Goal: Task Accomplishment & Management: Manage account settings

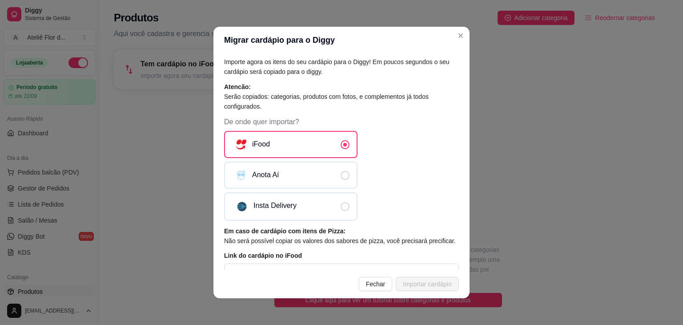
scroll to position [66, 0]
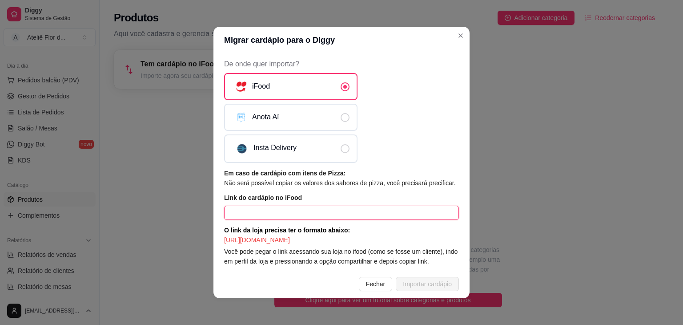
click at [280, 205] on input "text" at bounding box center [341, 212] width 235 height 14
paste input "https://portal.ifood.com.br/setup/menu/list"
click at [446, 257] on article "Você pode pegar o link acessando sua loja no ifood (como se fosse um cliente), …" at bounding box center [341, 256] width 235 height 20
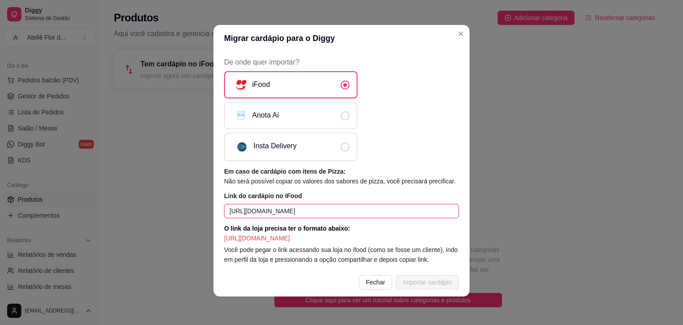
click at [360, 204] on input "https://portal.ifood.com.br/setup/menu/list" at bounding box center [341, 211] width 235 height 14
type input "https://portal.ifood.com.br/setup/menu/list"
drag, startPoint x: 369, startPoint y: 201, endPoint x: 179, endPoint y: 201, distance: 189.9
click at [179, 201] on div "Migrar cardápio para o Diggy Importe agora os itens do seu cardápio para o Digg…" at bounding box center [341, 162] width 683 height 325
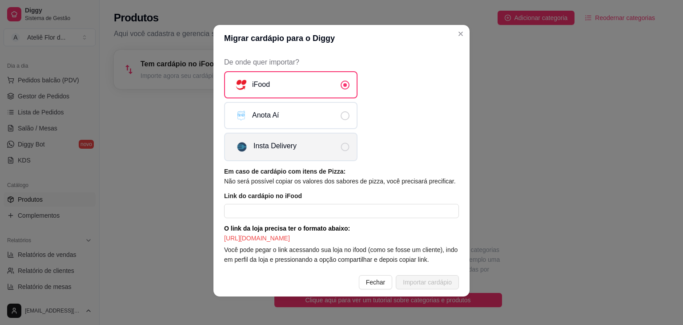
click at [327, 136] on label "Insta Delivery" at bounding box center [290, 147] width 133 height 28
click at [350, 149] on input "Insta Delivery" at bounding box center [353, 152] width 6 height 6
radio input "true"
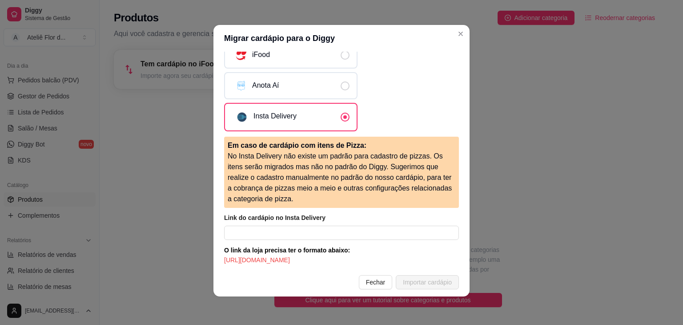
scroll to position [89, 0]
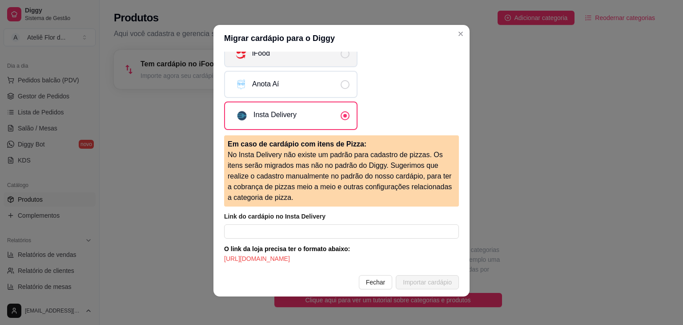
click at [345, 57] on label "iFood" at bounding box center [290, 53] width 133 height 27
click at [350, 57] on input "iFood" at bounding box center [353, 58] width 6 height 6
radio input "true"
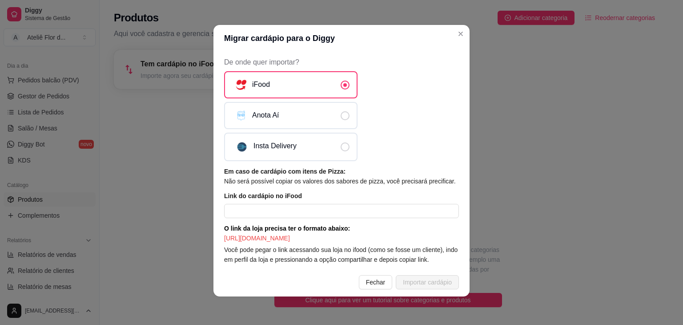
scroll to position [66, 0]
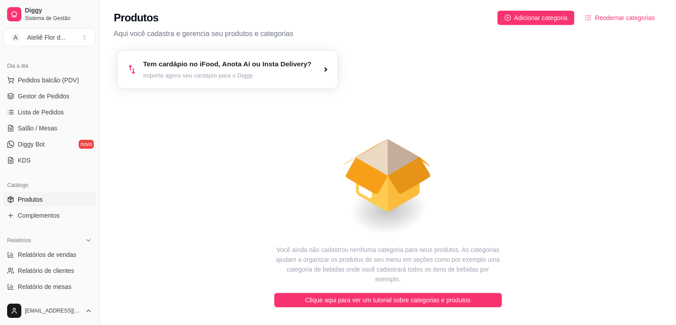
click at [285, 68] on article "Tem cardápio no iFood, Anota Aí ou Insta Delivery?" at bounding box center [227, 64] width 169 height 10
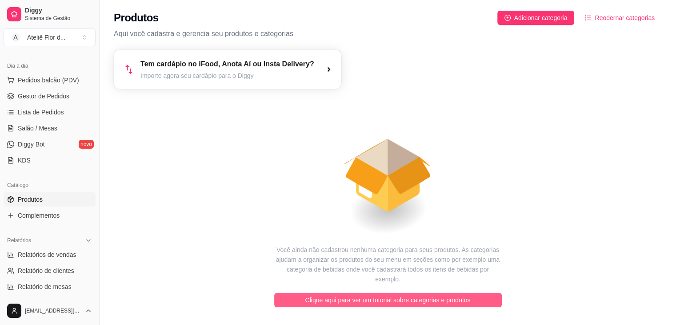
click at [404, 295] on button "Clique aqui para ver um tutorial sobre categorias e produtos" at bounding box center [388, 300] width 228 height 14
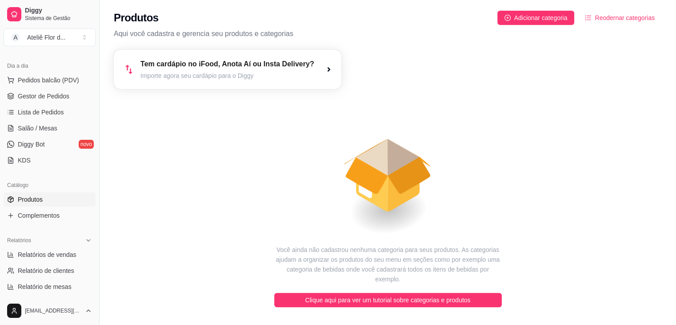
click at [330, 70] on icon "button" at bounding box center [328, 69] width 7 height 7
click at [558, 18] on span "Adicionar categoria" at bounding box center [540, 18] width 53 height 10
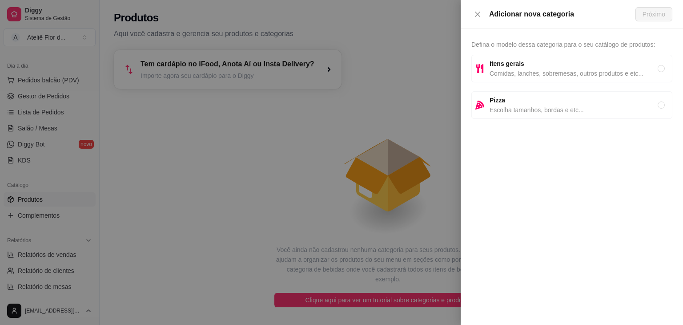
click at [530, 74] on span "Comidas, lanches, sobremesas, outros produtos e etc..." at bounding box center [574, 73] width 168 height 10
radio input "true"
click at [656, 16] on span "Próximo" at bounding box center [654, 14] width 23 height 10
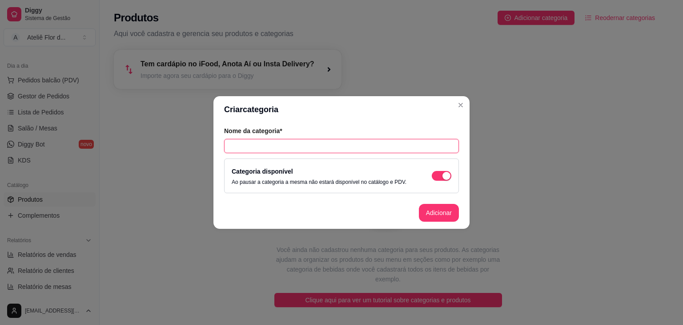
click at [312, 143] on input "text" at bounding box center [341, 146] width 235 height 14
type input "Doces"
click at [428, 216] on button "Adicionar" at bounding box center [438, 212] width 39 height 17
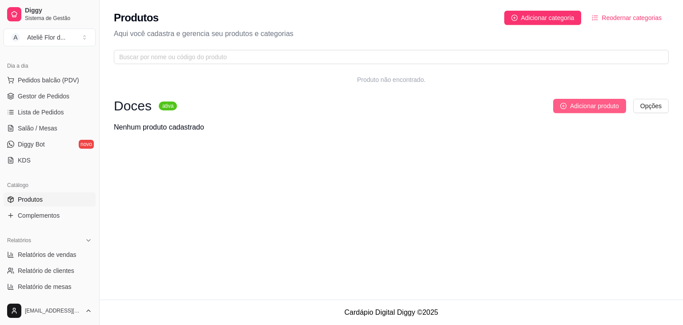
click at [571, 109] on span "Adicionar produto" at bounding box center [594, 106] width 49 height 10
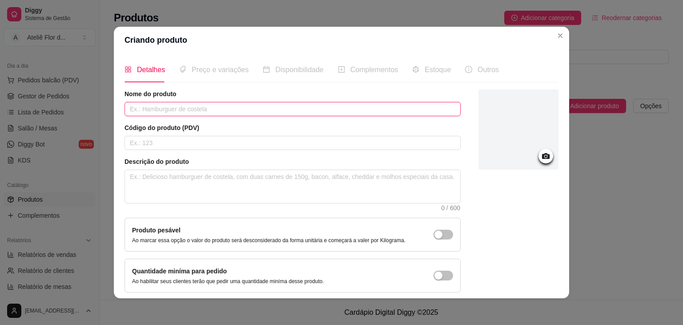
click at [175, 110] on input "text" at bounding box center [293, 109] width 336 height 14
type input "[PERSON_NAME] na marmitinha"
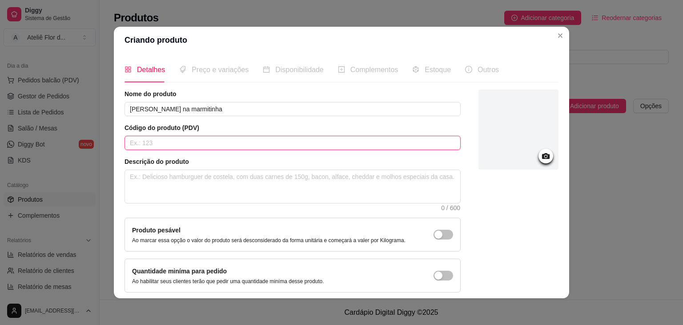
click at [180, 136] on input "text" at bounding box center [293, 143] width 336 height 14
type input "001"
click at [182, 185] on textarea at bounding box center [292, 186] width 335 height 33
type textarea "M"
type textarea "Ma"
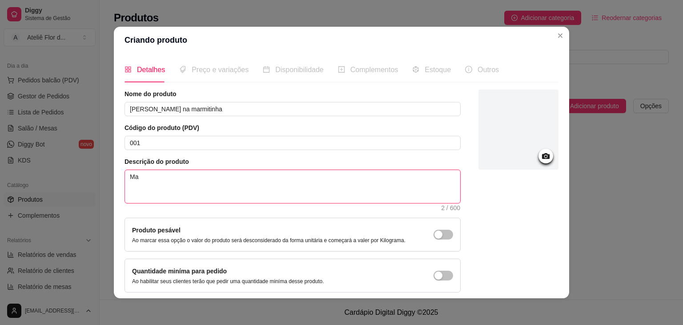
type textarea "Mar"
type textarea "Marm"
type textarea "Marmi"
type textarea "Marmit"
type textarea "Marmiti"
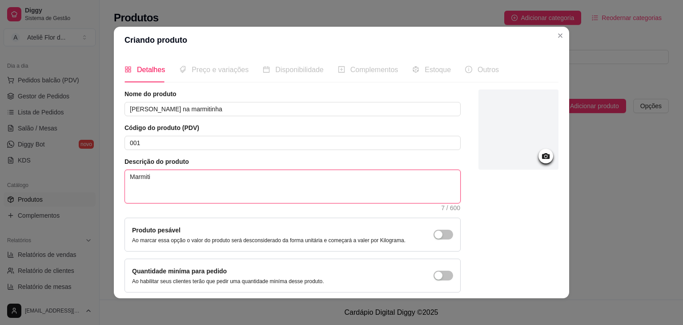
type textarea "Marmitin"
type textarea "Marmitinh"
type textarea "Marmitinha"
type textarea "Marmitinha c"
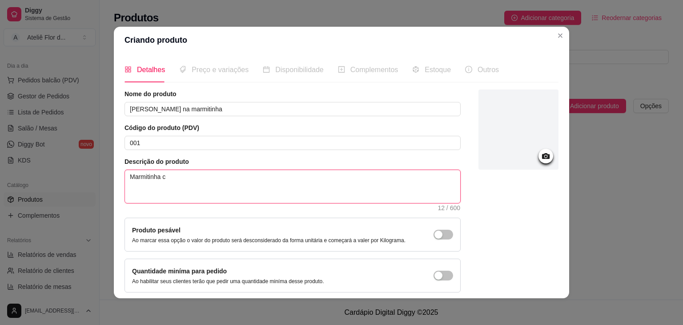
type textarea "Marmitinha co"
type textarea "Marmitinha com"
type textarea "Marmitinha com b"
type textarea "Marmitinha com br"
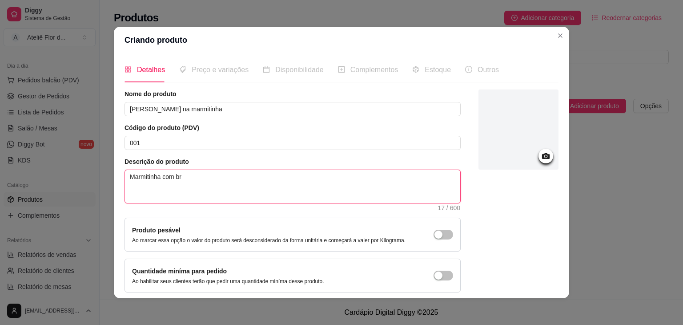
type textarea "Marmitinha com bro"
type textarea "Marmitinha com brow"
type textarea "Marmitinha com brown"
type textarea "Marmitinha com browni"
type textarea "Marmitinha com brownie"
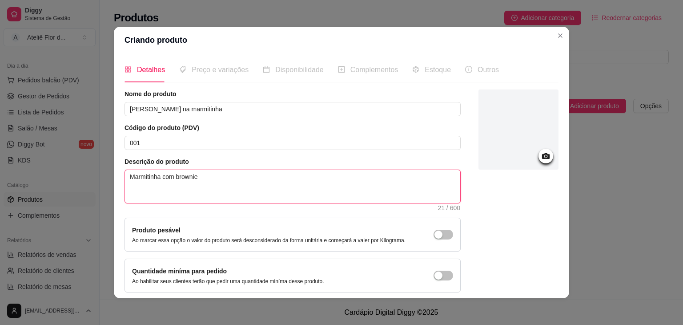
type textarea "Marmitinha com brownie"
type textarea "Marmitinha com brownie 5"
type textarea "Marmitinha com brownie 50"
type textarea "Marmitinha com brownie 50%"
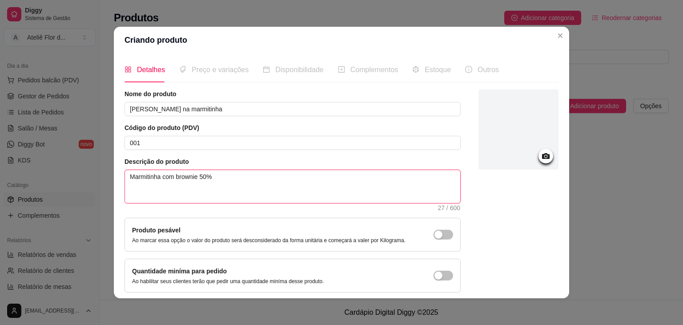
type textarea "Marmitinha com brownie 50% c"
type textarea "Marmitinha com brownie 50% ca"
type textarea "Marmitinha com brownie 50% cac"
type textarea "Marmitinha com brownie 50% caca"
type textarea "Marmitinha com brownie 50% cacau"
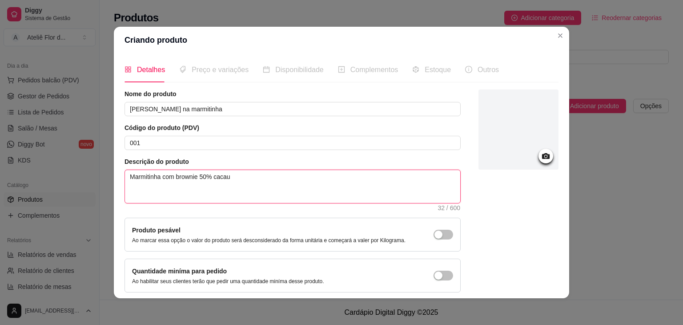
type textarea "Marmitinha com brownie 50% cacau"
type textarea "Marmitinha com brownie 50% cacau e"
type textarea "Marmitinha com brownie 50% cacau e c"
type textarea "Marmitinha com brownie 50% cacau e cp"
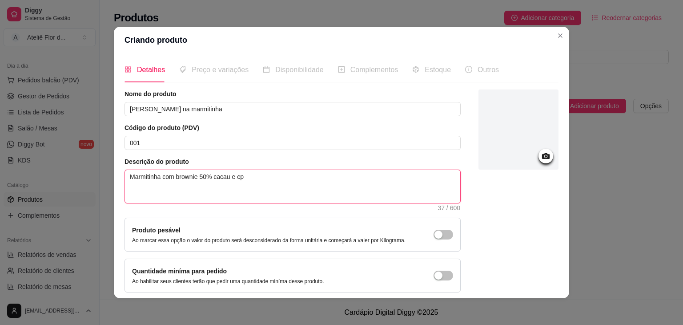
type textarea "Marmitinha com brownie 50% cacau e c"
type textarea "Marmitinha com brownie 50% cacau e co"
type textarea "Marmitinha com brownie 50% cacau e cor"
type textarea "Marmitinha com brownie 50% cacau e corb"
type textarea "Marmitinha com brownie 50% cacau e corbe"
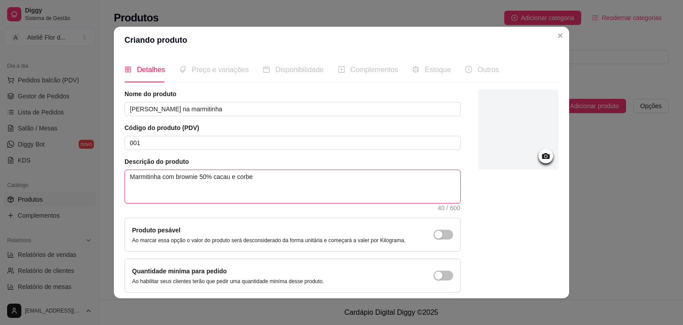
type textarea "Marmitinha com brownie 50% cacau e corbet"
type textarea "Marmitinha com brownie 50% cacau e corbetu"
type textarea "Marmitinha com brownie 50% cacau e corbetur"
type textarea "Marmitinha com brownie 50% cacau e corbetura"
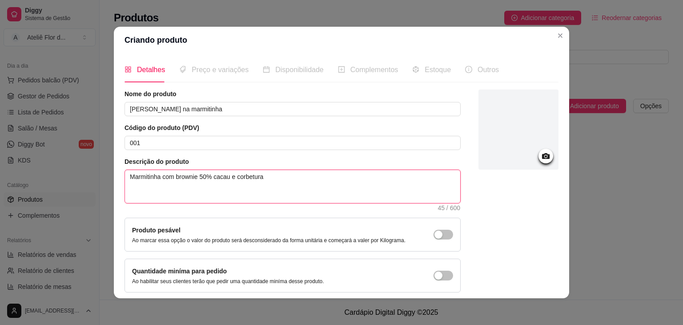
type textarea "Marmitinha com brownie 50% cacau e corbetura d"
type textarea "Marmitinha com brownie 50% cacau e corbetura de"
type textarea "Marmitinha com brownie 50% cacau e corbetura de n"
type textarea "Marmitinha com brownie 50% cacau e corbetura de ni"
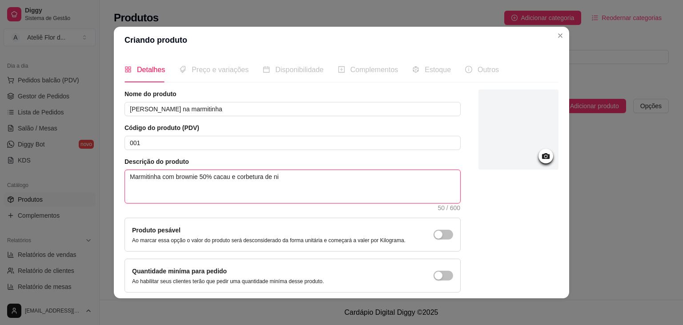
type textarea "Marmitinha com brownie 50% cacau e corbetura de nin"
type textarea "Marmitinha com brownie 50% cacau e corbetura de ninh"
type textarea "Marmitinha com brownie 50% cacau e corbetura de ninho"
type textarea "Marmitinha com brownie 50% cacau e corbetura de ninho c"
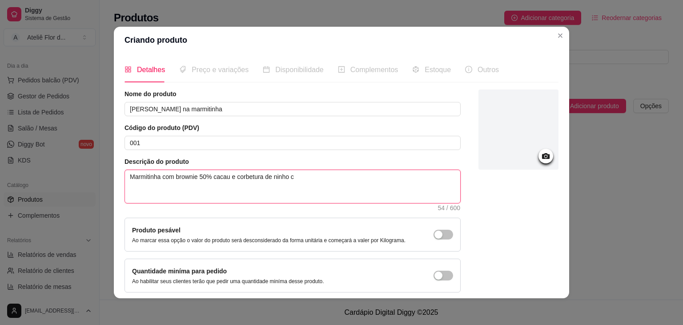
type textarea "Marmitinha com brownie 50% cacau e corbetura de ninho co"
type textarea "Marmitinha com brownie 50% cacau e corbetura de ninho com"
type textarea "Marmitinha com brownie 50% cacau e corbetura de ninho com m"
type textarea "Marmitinha com brownie 50% cacau e corbetura de ninho com mo"
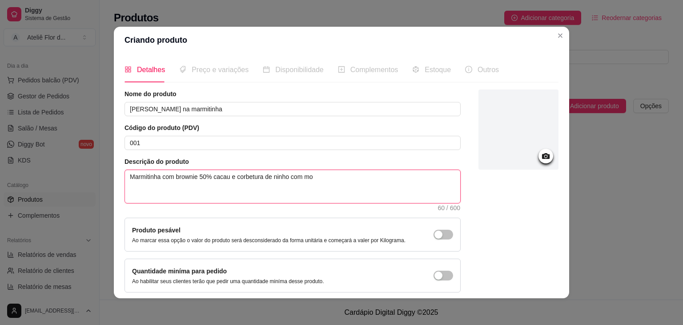
type textarea "Marmitinha com brownie 50% cacau e corbetura de ninho com mor"
type textarea "Marmitinha com brownie 50% cacau e corbetura de ninho com mora"
type textarea "Marmitinha com brownie 50% cacau e corbetura de ninho com moran"
type textarea "Marmitinha com brownie 50% cacau e corbetura de ninho com morang"
type textarea "Marmitinha com brownie 50% cacau e corbetura de ninho com morango"
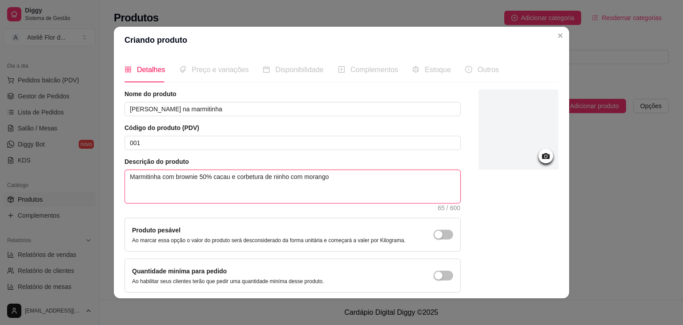
type textarea "Marmitinha com brownie 50% cacau e corbetura de ninho com morango"
type textarea "Marmitinha com brownie 50% cacau e corbetura de ninho com morango e"
type textarea "Marmitinha com brownie 50% cacau e corbetura de ninho com morango e g"
type textarea "Marmitinha com brownie 50% cacau e corbetura de ninho com morango e gr"
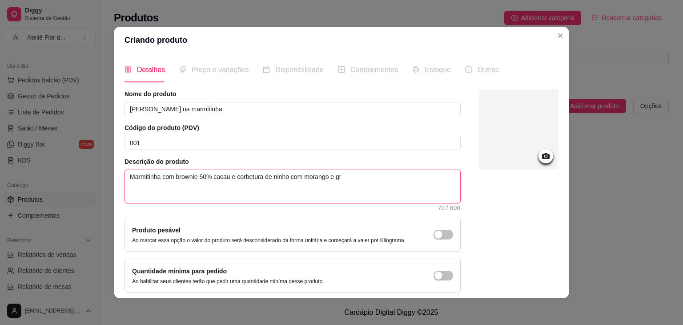
type textarea "Marmitinha com brownie 50% cacau e corbetura de ninho com morango e gra"
type textarea "Marmitinha com brownie 50% cacau e corbetura de ninho com morango e gran"
type textarea "Marmitinha com brownie 50% cacau e corbetura de ninho com morango e granu"
type textarea "Marmitinha com brownie 50% cacau e corbetura de ninho com morango e granul"
type textarea "Marmitinha com brownie 50% cacau e corbetura de ninho com morango e granulê"
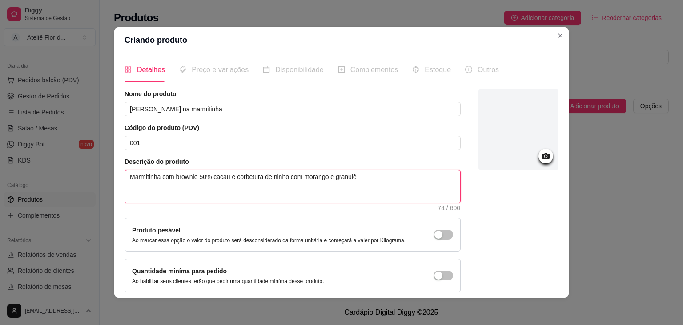
type textarea "Marmitinha com brownie 50% cacau e corbetura de ninho com morango e granulê"
type textarea "Marmitinha com brownie 50% cacau e corbetura de ninho com morango e granulê n"
type textarea "Marmitinha com brownie 50% cacau e corbetura de ninho com morango e granulê no"
type textarea "Marmitinha com brownie 50% cacau e corbetura de ninho com morango e granulê nob"
type textarea "Marmitinha com brownie 50% cacau e corbetura de ninho com morango e granulê nobr"
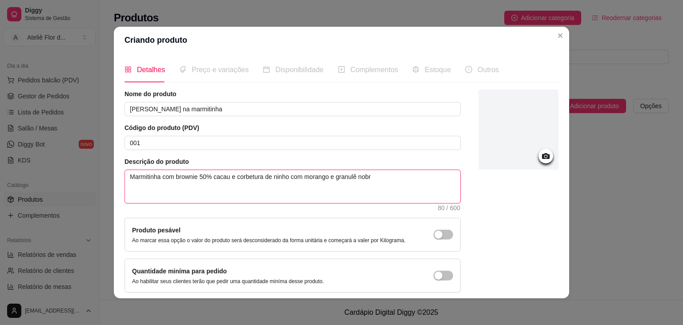
type textarea "Marmitinha com brownie 50% cacau e corbetura de ninho com [PERSON_NAME] e [PERS…"
click at [502, 139] on div at bounding box center [518, 129] width 80 height 80
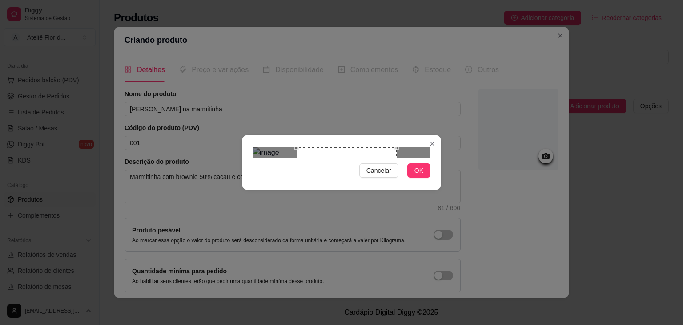
click at [329, 152] on div "Use the arrow keys to move the crop selection area" at bounding box center [347, 197] width 100 height 100
click at [410, 177] on button "OK" at bounding box center [418, 170] width 23 height 14
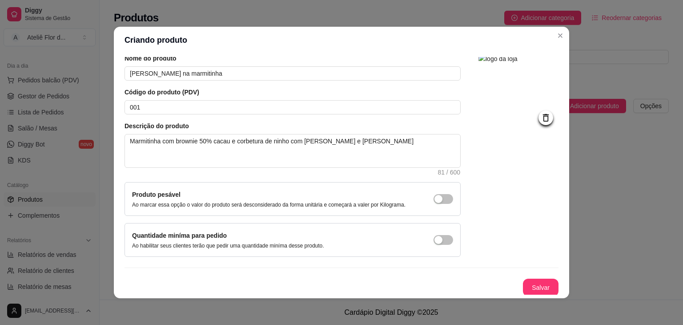
scroll to position [36, 0]
click at [529, 288] on button "Salvar" at bounding box center [540, 286] width 35 height 17
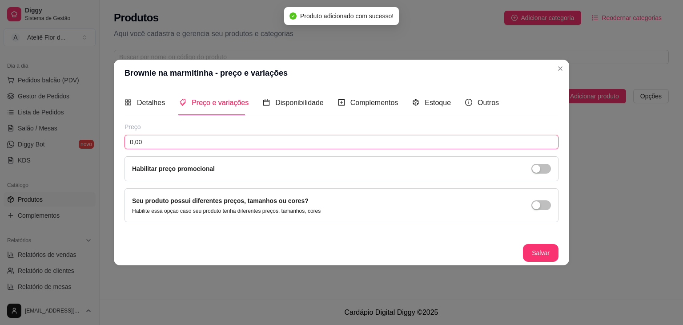
click at [400, 140] on input "0,00" at bounding box center [342, 142] width 434 height 14
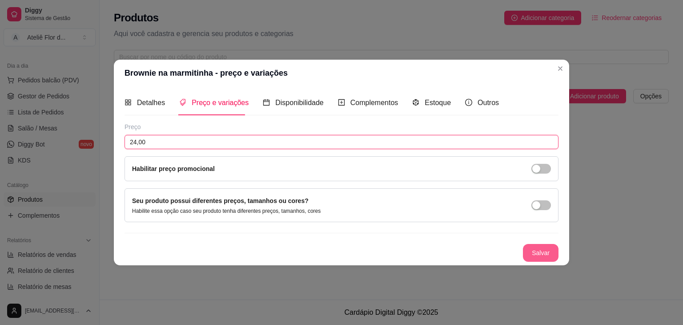
type input "24,00"
click at [547, 253] on button "Salvar" at bounding box center [541, 253] width 36 height 18
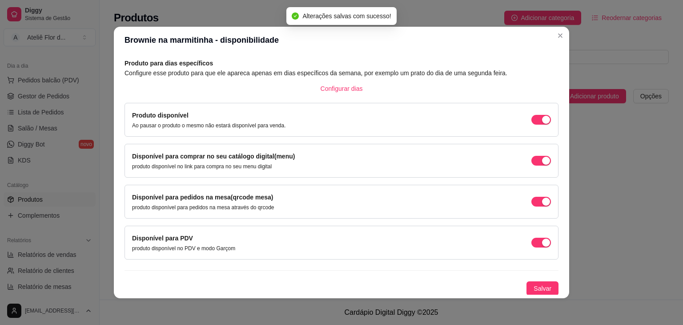
scroll to position [2, 0]
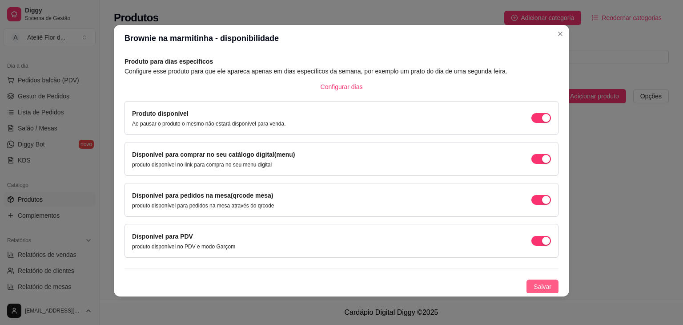
click at [534, 284] on span "Salvar" at bounding box center [543, 286] width 18 height 10
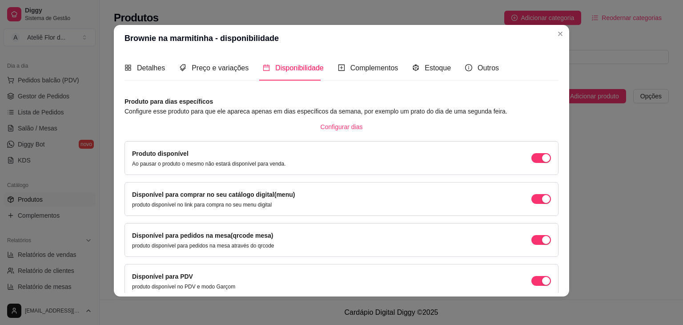
scroll to position [0, 0]
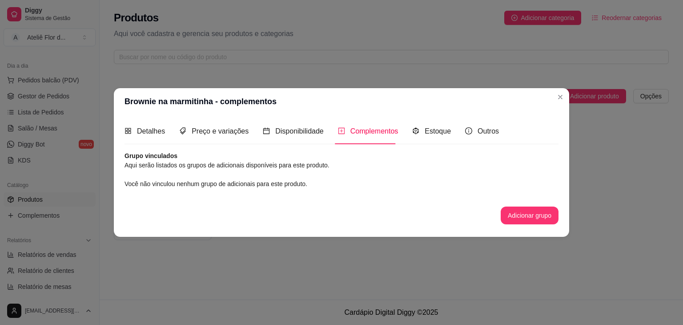
click at [252, 184] on span "Você não vinculou nenhum grupo de adicionais para este produto." at bounding box center [216, 183] width 183 height 7
click at [528, 216] on button "Adicionar grupo" at bounding box center [530, 214] width 56 height 17
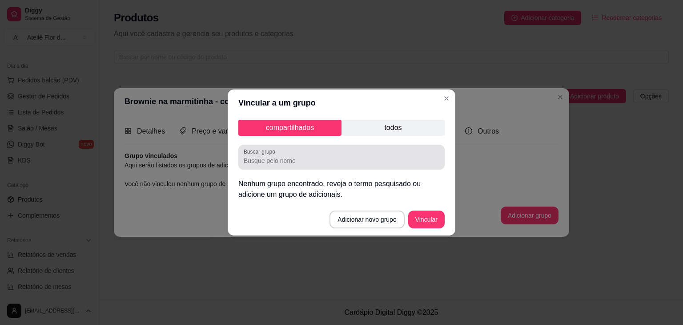
click at [289, 153] on div at bounding box center [342, 157] width 196 height 18
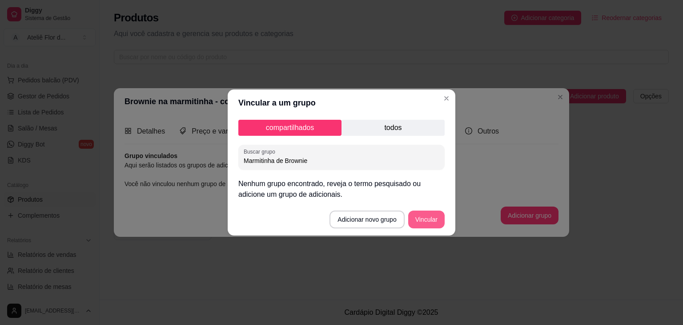
type input "Marmitinha de Brownie"
click at [422, 220] on button "Vincular" at bounding box center [426, 219] width 36 height 18
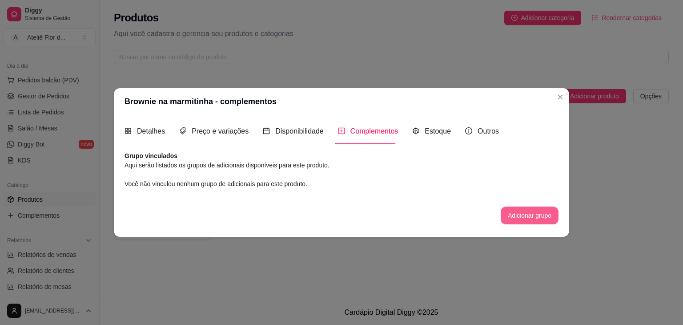
click at [527, 217] on button "Adicionar grupo" at bounding box center [530, 215] width 58 height 18
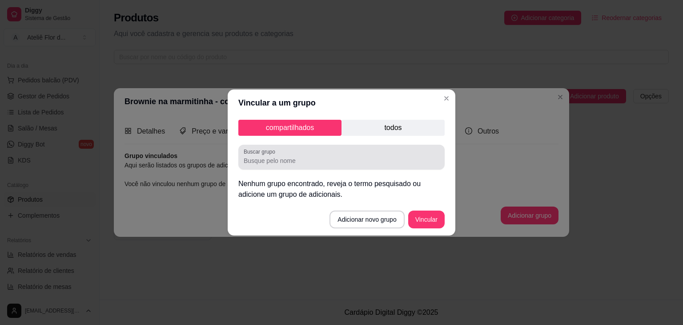
click at [299, 160] on input "Buscar grupo" at bounding box center [342, 160] width 196 height 9
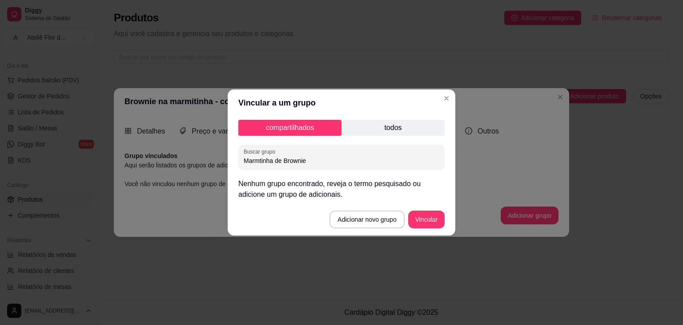
type input "Marmtinha de Brownie"
click at [381, 227] on button "Adicionar novo grupo" at bounding box center [367, 219] width 72 height 17
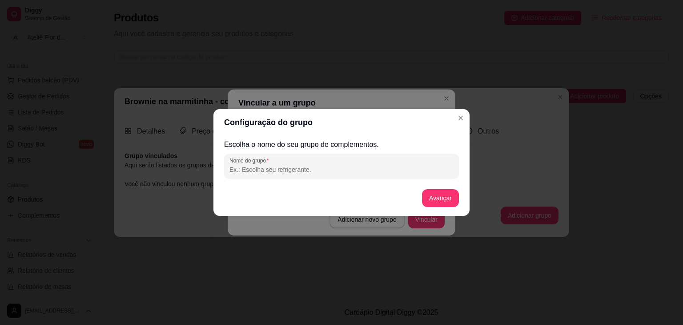
click at [295, 165] on input "Nome do grupo" at bounding box center [341, 169] width 224 height 9
type input "[PERSON_NAME] na marmitinha"
click at [450, 208] on div "Escolha o nome do seu grupo de complementos. Nome do grupo Brownie na marmitinh…" at bounding box center [341, 175] width 235 height 73
click at [435, 197] on button "Avançar" at bounding box center [440, 198] width 37 height 18
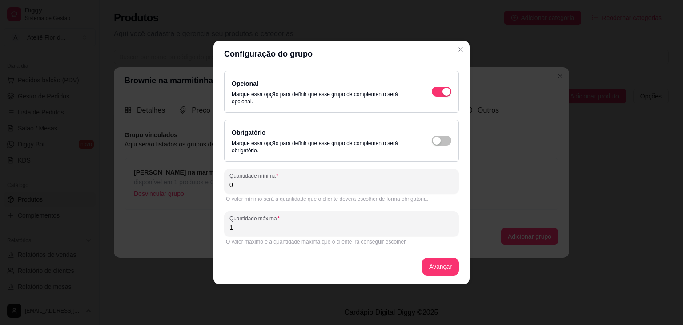
click at [324, 180] on input "0" at bounding box center [341, 184] width 224 height 9
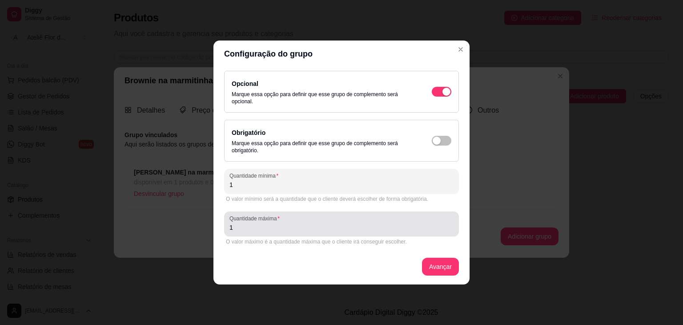
type input "1"
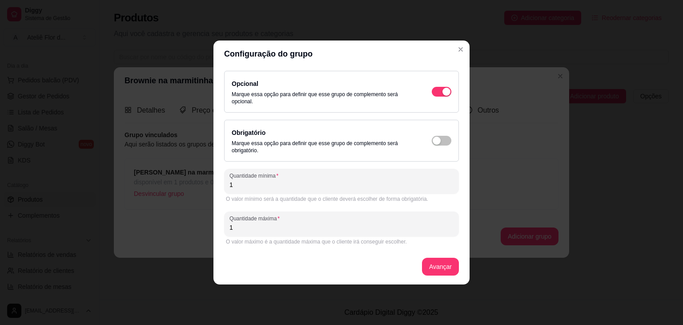
click at [279, 229] on input "1" at bounding box center [341, 227] width 224 height 9
type input "8"
click at [438, 262] on button "Avançar" at bounding box center [440, 266] width 36 height 17
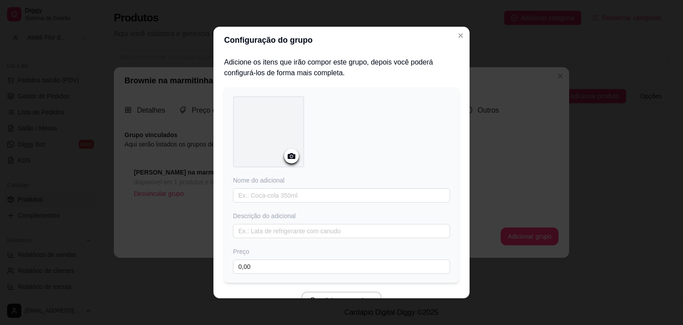
click at [289, 159] on icon at bounding box center [291, 156] width 10 height 10
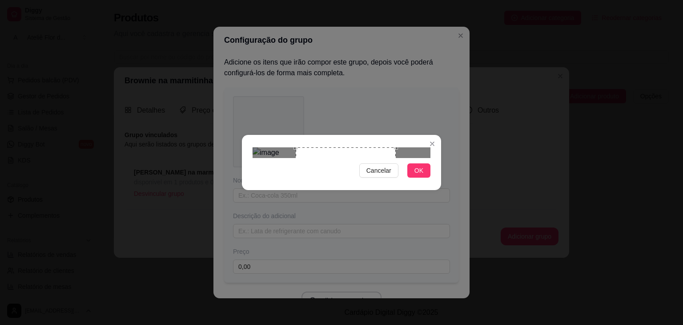
click at [362, 173] on div "Use the arrow keys to move the crop selection area" at bounding box center [346, 197] width 100 height 100
click at [418, 175] on span "OK" at bounding box center [418, 170] width 9 height 10
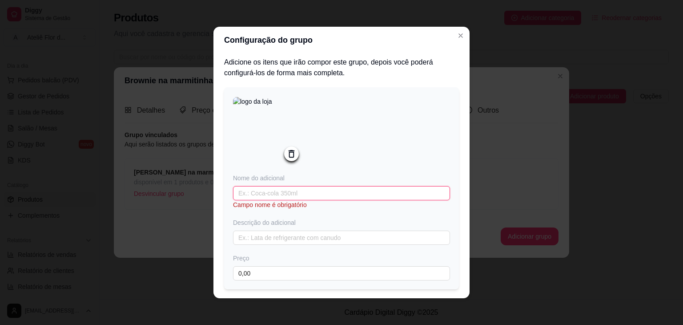
click at [308, 191] on input "text" at bounding box center [341, 193] width 217 height 14
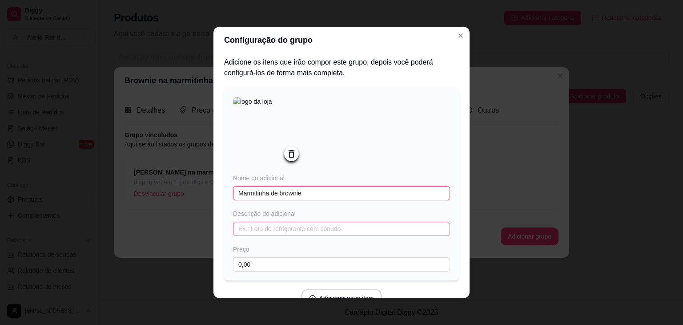
type input "Marmitinha de brownie"
click at [287, 233] on input "text" at bounding box center [341, 228] width 217 height 14
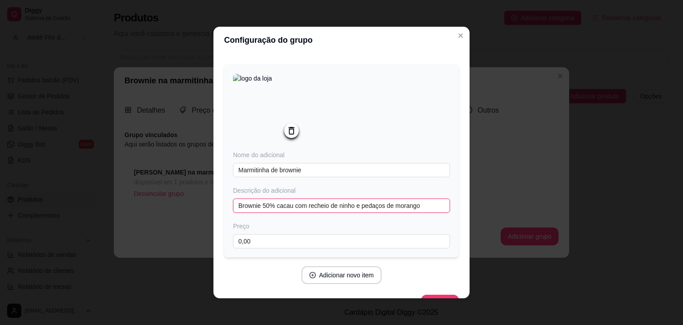
scroll to position [44, 0]
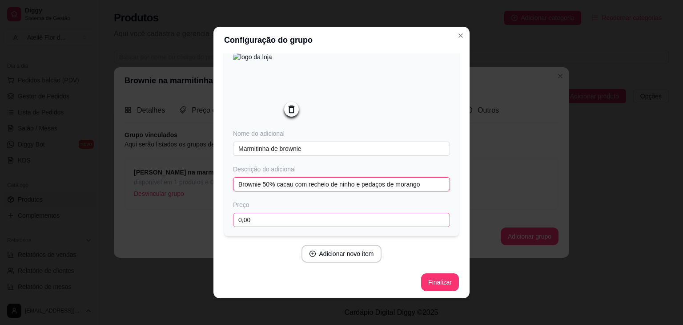
type input "Brownie 50% cacau com recheio de ninho e pedaços de morango"
drag, startPoint x: 259, startPoint y: 225, endPoint x: 224, endPoint y: 227, distance: 35.2
click at [224, 227] on div "Nome do adicional Marmitinha de brownie Descrição do adicional Brownie 50% caca…" at bounding box center [341, 139] width 235 height 193
type input "24,00"
click at [427, 282] on button "Finalizar" at bounding box center [440, 281] width 36 height 17
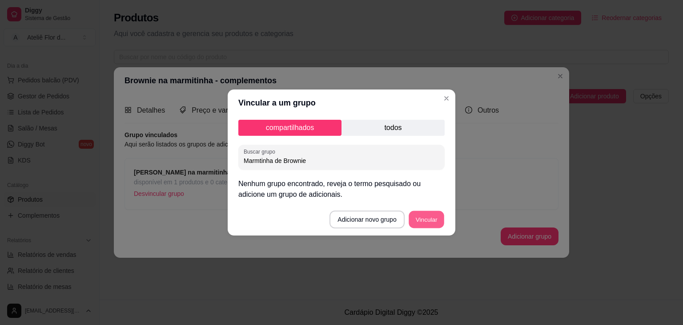
click at [426, 220] on button "Vincular" at bounding box center [427, 219] width 36 height 17
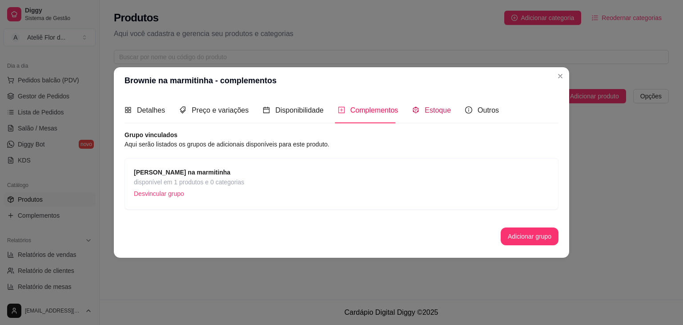
click at [430, 116] on div "Estoque" at bounding box center [431, 109] width 39 height 11
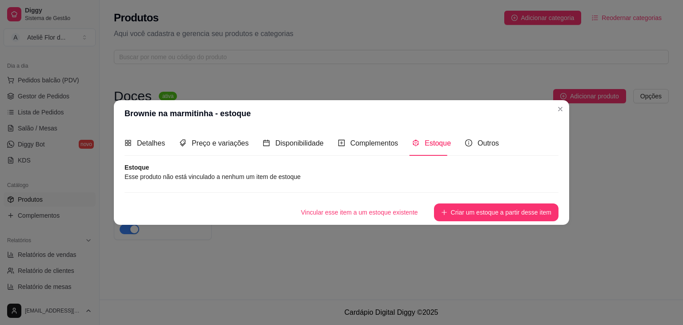
click at [243, 181] on article "Esse produto não está vinculado a nenhum um item de estoque" at bounding box center [342, 177] width 434 height 10
click at [248, 177] on article "Esse produto não está vinculado a nenhum um item de estoque" at bounding box center [342, 177] width 434 height 10
click at [489, 143] on span "Outros" at bounding box center [488, 143] width 21 height 8
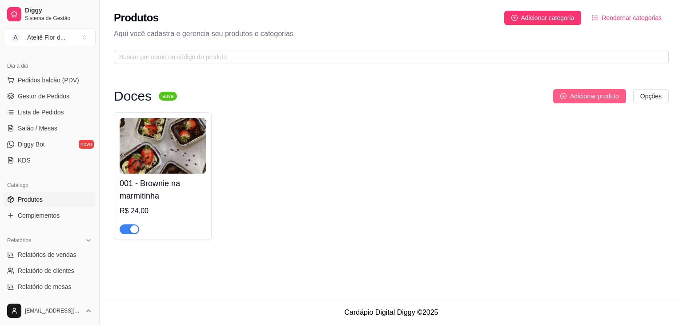
click at [580, 91] on span "Adicionar produto" at bounding box center [594, 96] width 49 height 10
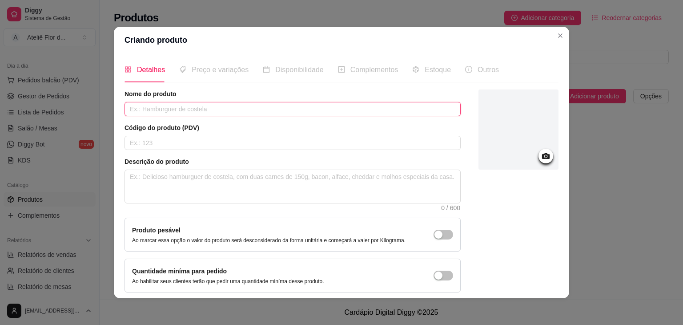
click at [167, 107] on input "text" at bounding box center [293, 109] width 336 height 14
type input "Copo de Brownie"
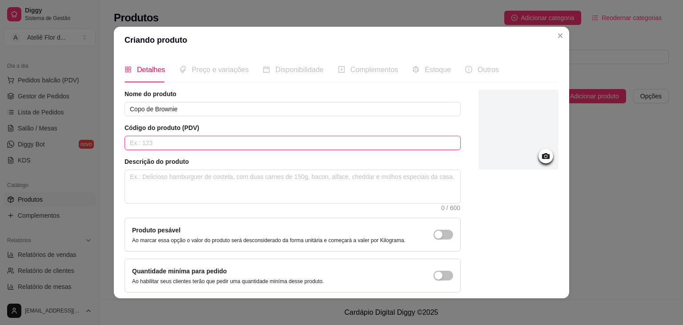
click at [165, 141] on input "text" at bounding box center [293, 143] width 336 height 14
type input "002"
click at [166, 186] on textarea at bounding box center [292, 186] width 335 height 33
type textarea "C"
type textarea "Co"
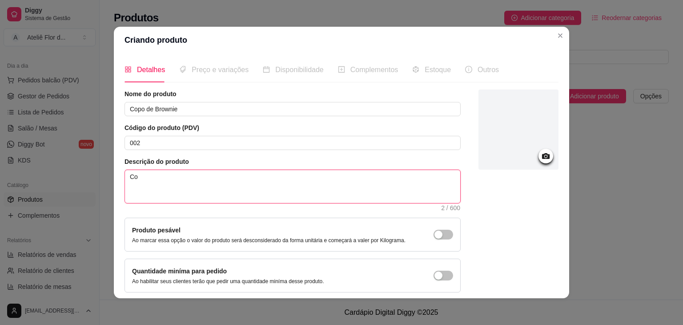
type textarea "Cop"
type textarea "Copo"
type textarea "Copo c"
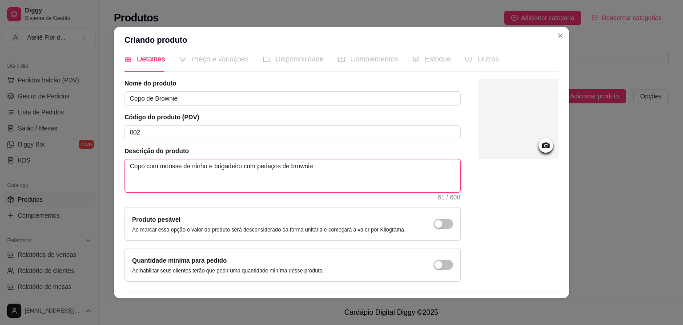
scroll to position [36, 0]
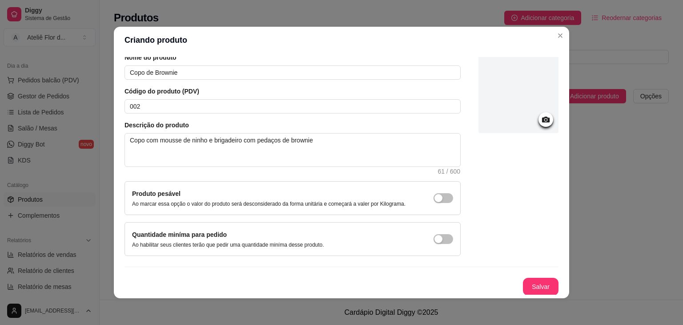
click at [542, 119] on icon at bounding box center [546, 120] width 8 height 6
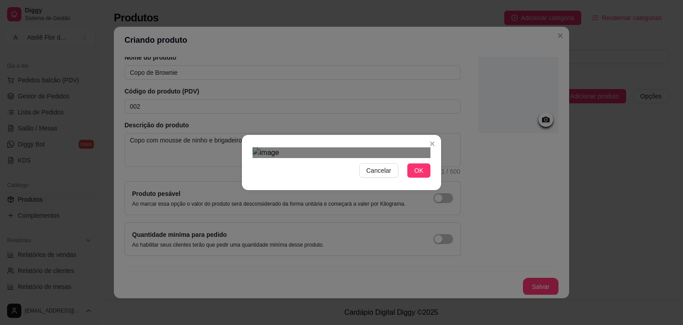
click at [246, 181] on div "Cancelar OK" at bounding box center [341, 162] width 199 height 37
click at [430, 144] on div "Cancelar OK" at bounding box center [341, 162] width 199 height 37
click at [413, 177] on button "OK" at bounding box center [418, 170] width 23 height 14
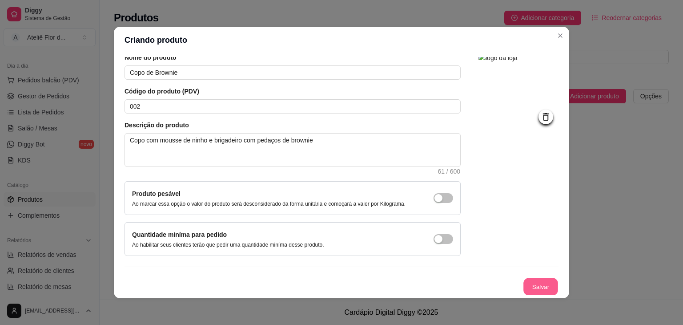
click at [525, 285] on button "Salvar" at bounding box center [540, 286] width 35 height 17
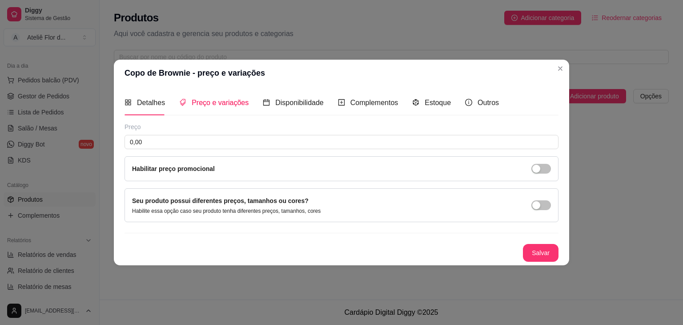
scroll to position [0, 0]
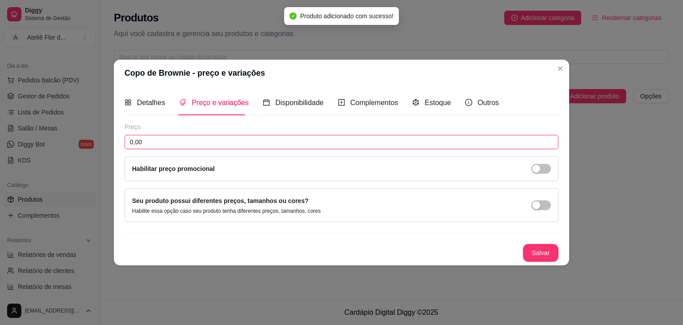
click at [182, 142] on input "0,00" at bounding box center [342, 142] width 434 height 14
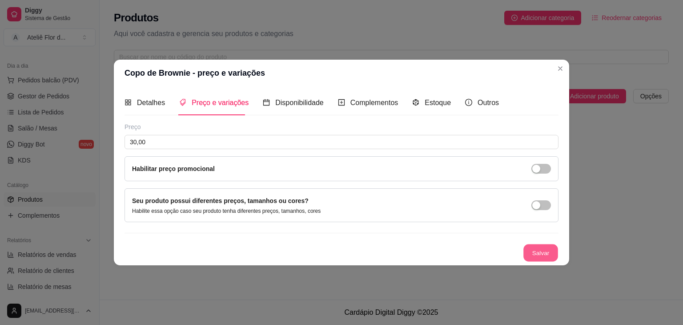
click at [550, 253] on button "Salvar" at bounding box center [540, 252] width 35 height 17
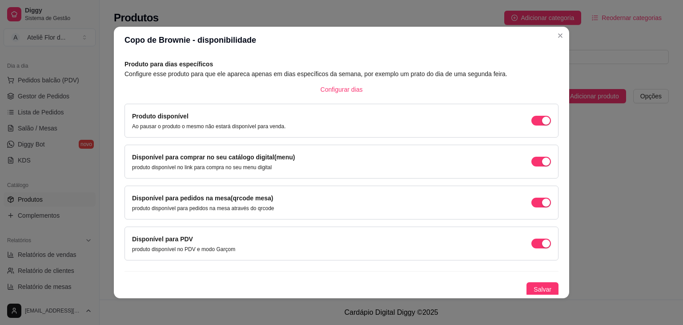
scroll to position [40, 0]
click at [534, 287] on span "Salvar" at bounding box center [543, 288] width 18 height 10
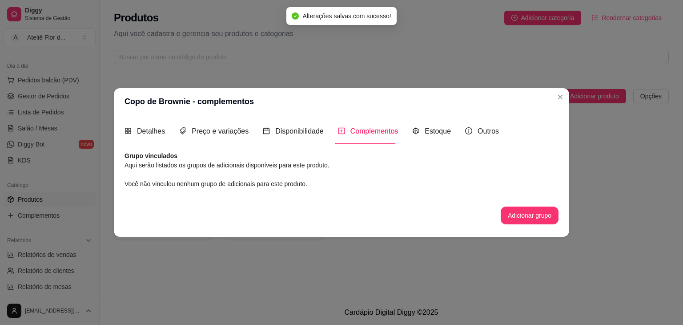
scroll to position [0, 0]
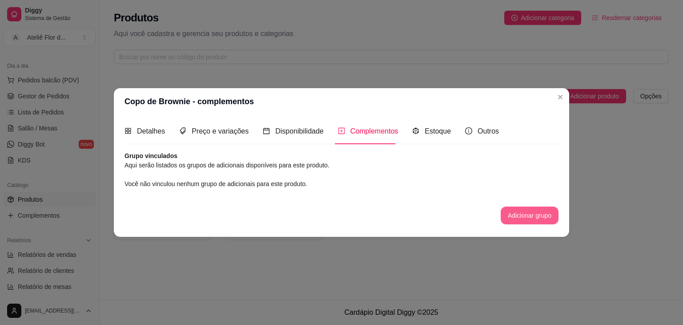
click at [523, 215] on button "Adicionar grupo" at bounding box center [530, 215] width 58 height 18
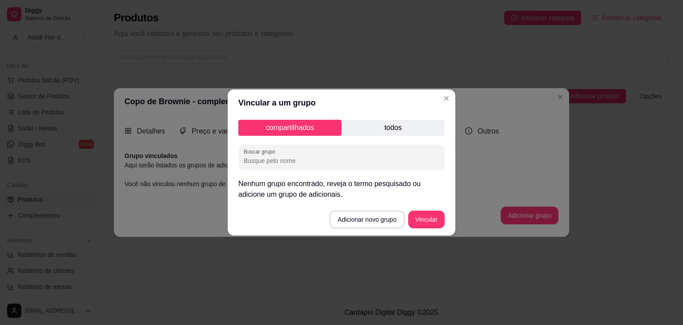
click at [345, 162] on input "Buscar grupo" at bounding box center [342, 160] width 196 height 9
click at [360, 219] on button "Adicionar novo grupo" at bounding box center [367, 219] width 72 height 17
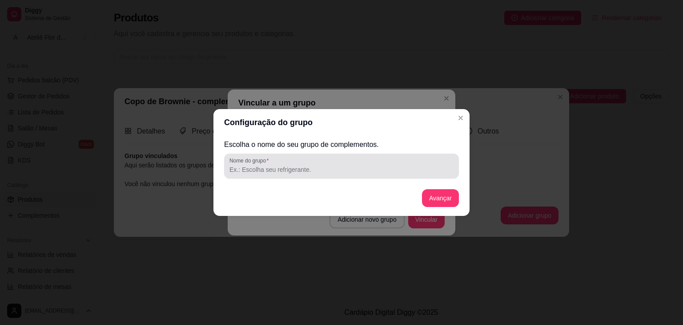
click at [317, 156] on div "Nome do grupo" at bounding box center [341, 165] width 235 height 25
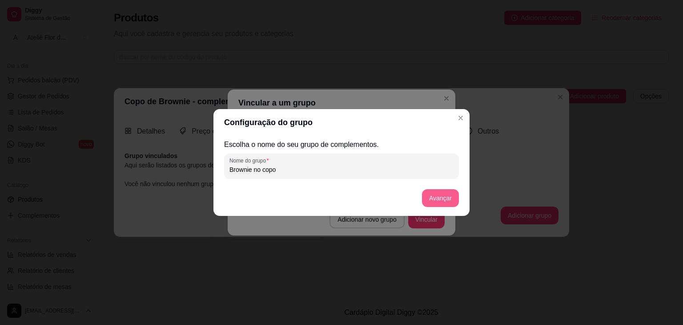
click at [438, 199] on button "Avançar" at bounding box center [440, 198] width 37 height 18
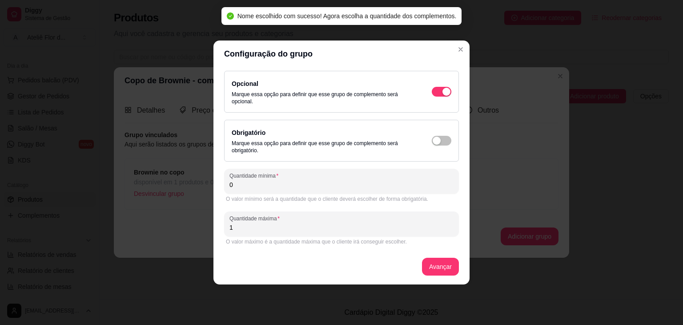
click at [342, 197] on div "O valor mínimo será a quantidade que o cliente deverá escolher de forma obrigat…" at bounding box center [341, 198] width 231 height 7
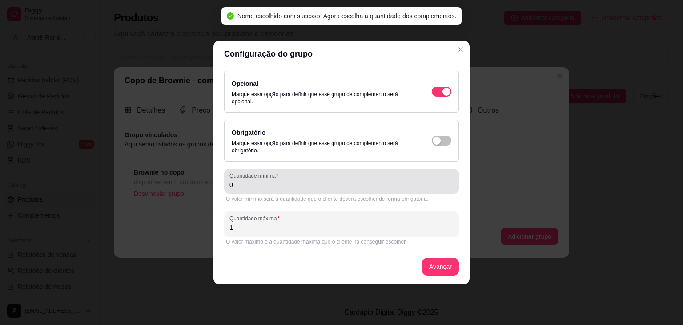
click at [329, 190] on div "Quantidade mínima 0" at bounding box center [341, 181] width 235 height 25
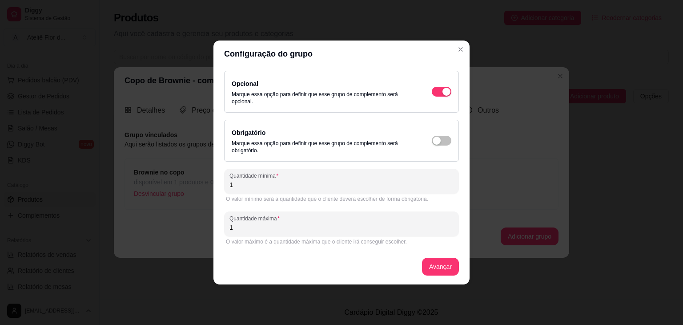
drag, startPoint x: 274, startPoint y: 228, endPoint x: 183, endPoint y: 226, distance: 90.7
click at [183, 226] on div "Configuração do grupo Opcional Marque essa opção para definir que esse grupo de…" at bounding box center [341, 162] width 683 height 325
click at [448, 267] on button "Avançar" at bounding box center [440, 266] width 36 height 17
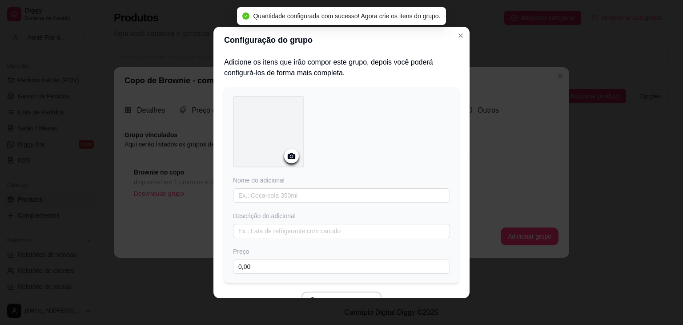
click at [288, 155] on icon at bounding box center [292, 156] width 8 height 6
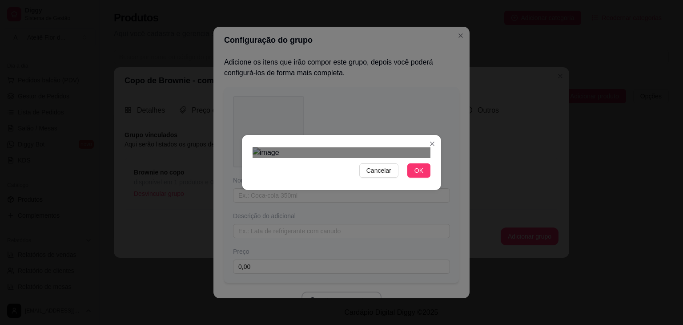
click at [371, 244] on div "Use the arrow keys to move the crop selection area" at bounding box center [341, 324] width 160 height 160
click at [246, 181] on div "Cancelar OK" at bounding box center [341, 162] width 199 height 37
click at [429, 181] on div "Cancelar OK" at bounding box center [341, 162] width 199 height 37
click at [411, 177] on button "OK" at bounding box center [418, 170] width 23 height 14
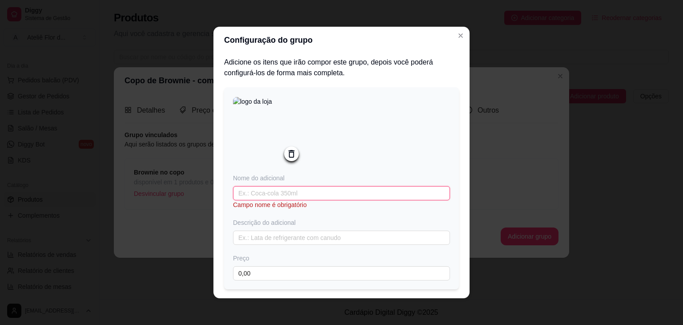
click at [298, 193] on input "text" at bounding box center [341, 193] width 217 height 14
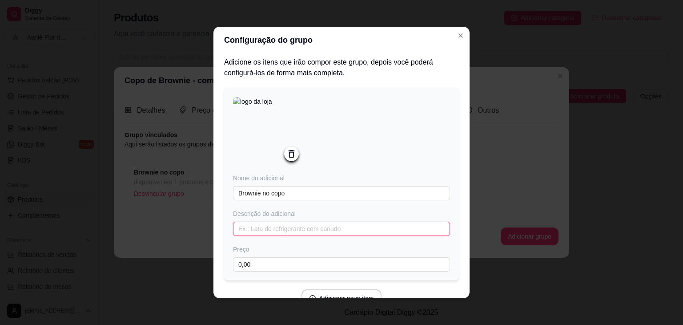
click at [288, 224] on input "text" at bounding box center [341, 228] width 217 height 14
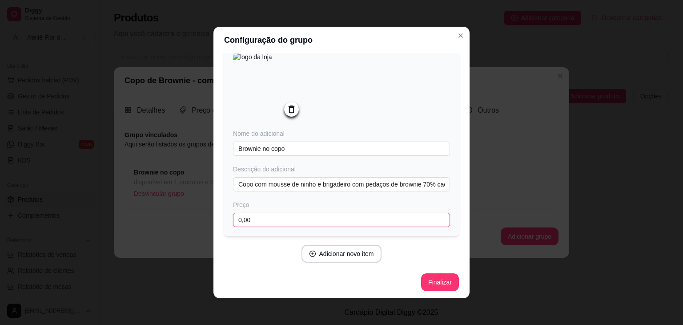
drag, startPoint x: 268, startPoint y: 225, endPoint x: 200, endPoint y: 223, distance: 68.5
click at [200, 223] on div "Configuração do grupo Adicione os itens que irão compor este grupo, depois você…" at bounding box center [341, 162] width 683 height 325
click at [429, 282] on button "Finalizar" at bounding box center [440, 281] width 36 height 17
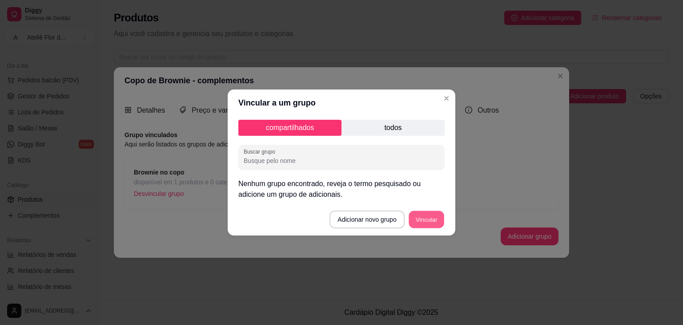
click at [428, 219] on button "Vincular" at bounding box center [427, 219] width 36 height 17
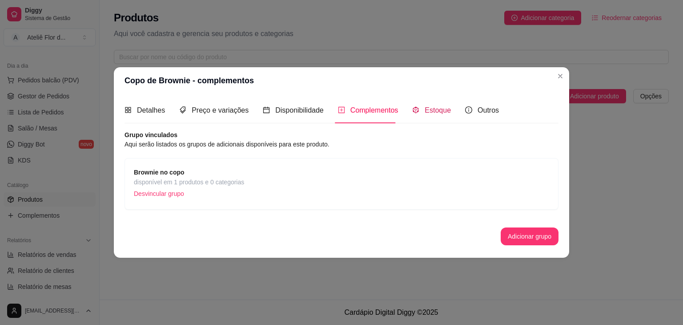
click at [433, 110] on span "Estoque" at bounding box center [438, 110] width 26 height 8
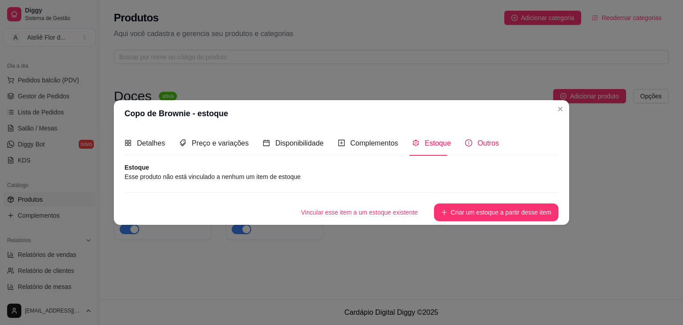
click at [478, 143] on span "Outros" at bounding box center [488, 143] width 21 height 8
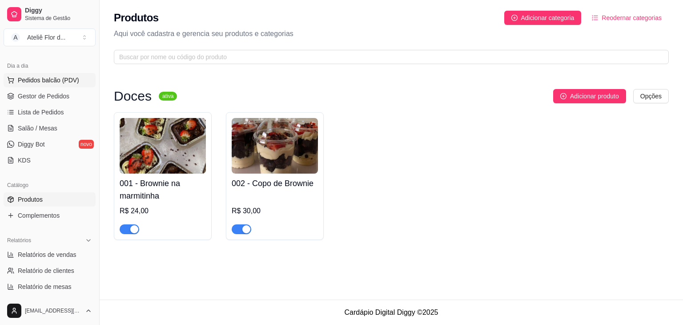
click at [44, 77] on span "Pedidos balcão (PDV)" at bounding box center [48, 80] width 61 height 9
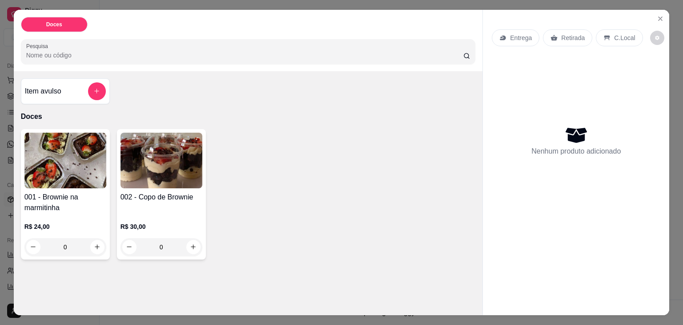
click at [511, 36] on p "Entrega" at bounding box center [521, 37] width 22 height 9
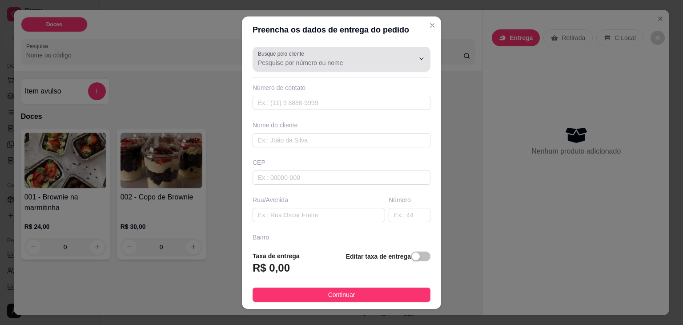
click at [343, 66] on input "Busque pelo cliente" at bounding box center [329, 62] width 142 height 9
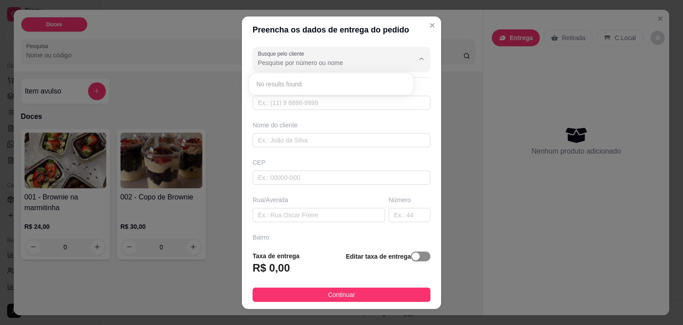
click at [412, 260] on div "button" at bounding box center [416, 256] width 8 height 8
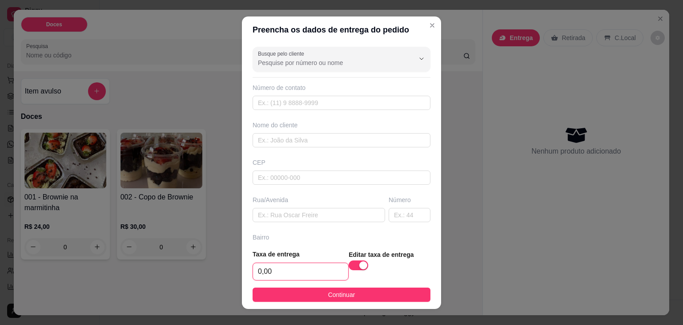
click at [313, 271] on input "0,00" at bounding box center [300, 271] width 95 height 17
click at [349, 266] on button "button" at bounding box center [359, 265] width 20 height 10
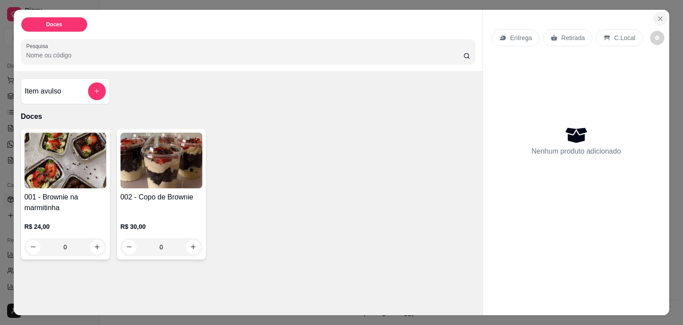
click at [657, 15] on icon "Close" at bounding box center [660, 18] width 7 height 7
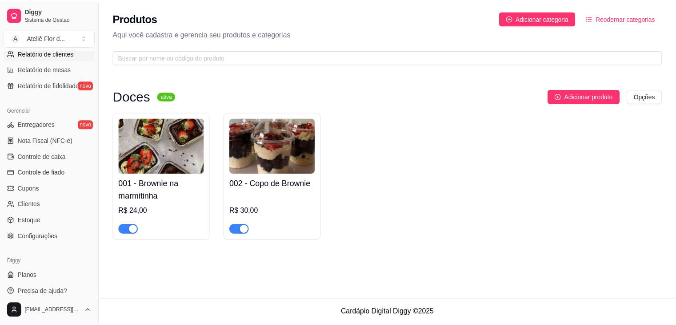
scroll to position [315, 0]
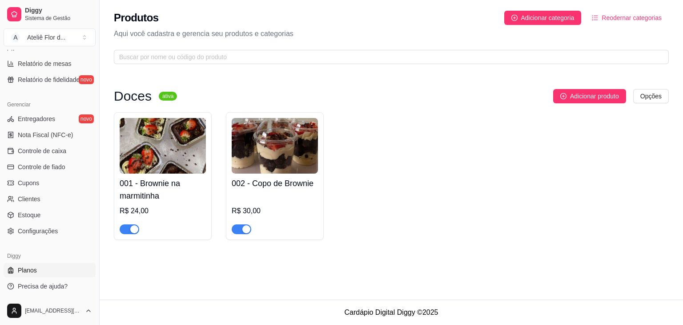
click at [58, 272] on link "Planos" at bounding box center [50, 270] width 92 height 14
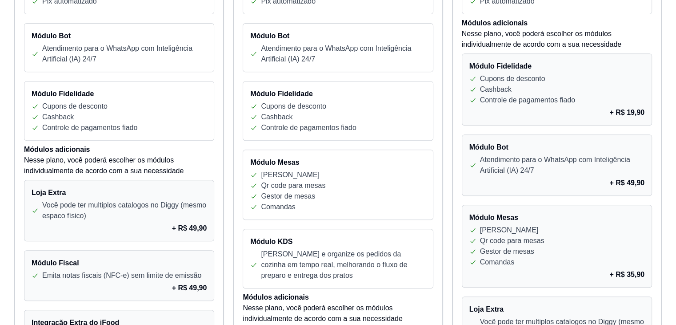
scroll to position [356, 0]
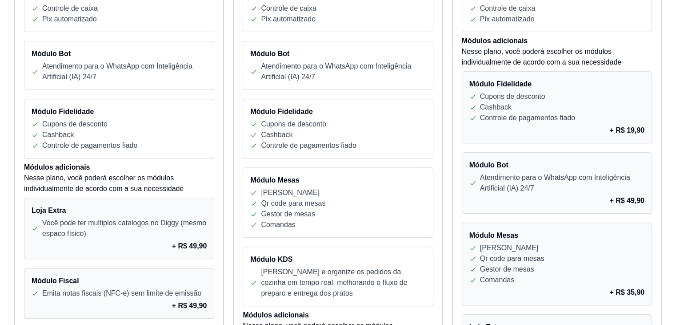
click at [581, 118] on div "Controle de pagamentos fiado" at bounding box center [557, 117] width 175 height 11
click at [503, 108] on p "Cashback" at bounding box center [496, 107] width 32 height 11
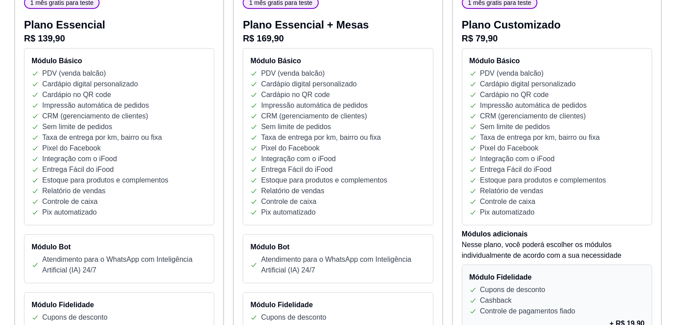
scroll to position [0, 0]
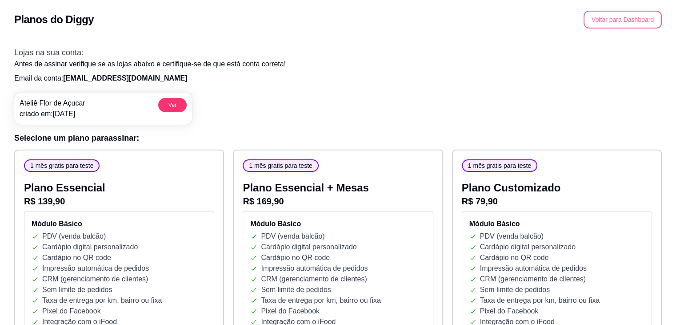
click at [616, 22] on button "Voltar para Dashboard" at bounding box center [623, 20] width 78 height 18
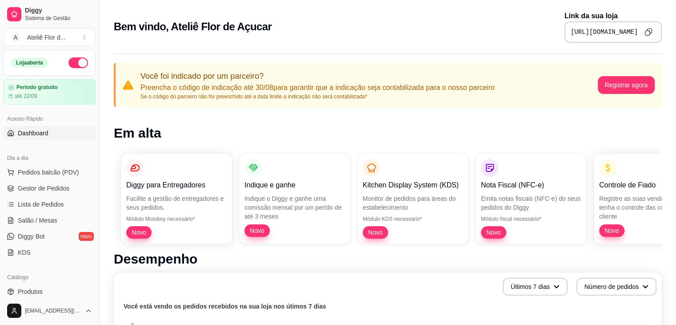
click at [574, 32] on pre "https://diggy.menu/68aa177e2bb8721567dd5fc6" at bounding box center [604, 32] width 67 height 9
click at [592, 31] on pre "https://diggy.menu/68aa177e2bb8721567dd5fc6" at bounding box center [604, 32] width 67 height 9
click at [647, 29] on icon "Copy to clipboard" at bounding box center [649, 32] width 8 height 8
click at [642, 28] on button "Copy to clipboard" at bounding box center [649, 32] width 14 height 14
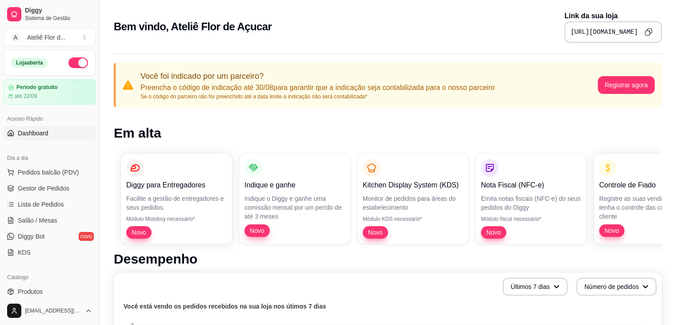
click at [290, 34] on div "Bem vindo, Ateliê Flor de Açucar Link da sua loja https://diggy.menu/68aa177e2b…" at bounding box center [388, 27] width 548 height 32
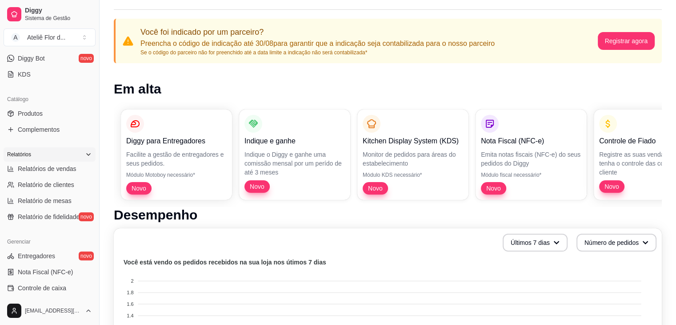
scroll to position [44, 0]
click at [36, 114] on span "Produtos" at bounding box center [30, 113] width 25 height 9
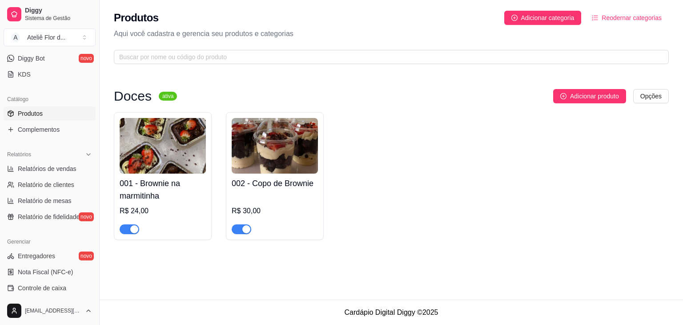
click at [133, 230] on div "button" at bounding box center [134, 229] width 8 height 8
click at [240, 230] on span "button" at bounding box center [242, 229] width 20 height 10
click at [133, 231] on span "button" at bounding box center [130, 229] width 20 height 10
click at [245, 229] on span "button" at bounding box center [242, 229] width 20 height 10
click at [169, 165] on img at bounding box center [163, 146] width 86 height 56
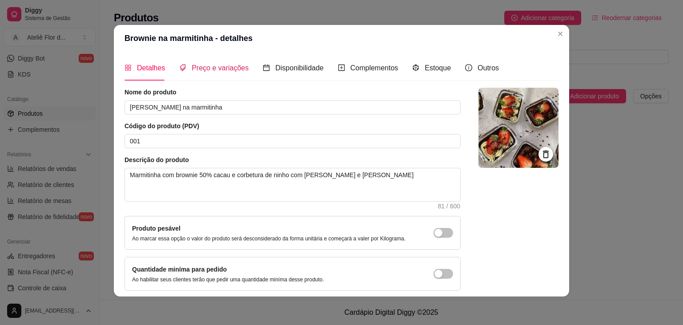
click at [212, 70] on span "Preço e variações" at bounding box center [220, 68] width 57 height 8
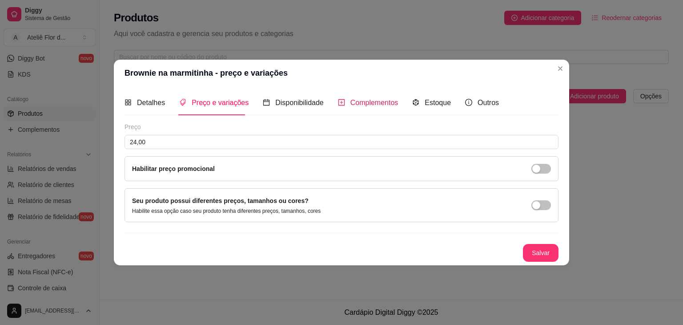
click at [366, 102] on span "Complementos" at bounding box center [374, 103] width 48 height 8
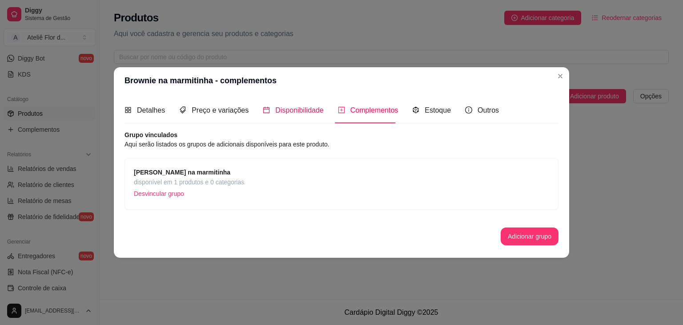
click at [298, 113] on span "Disponibilidade" at bounding box center [299, 110] width 48 height 8
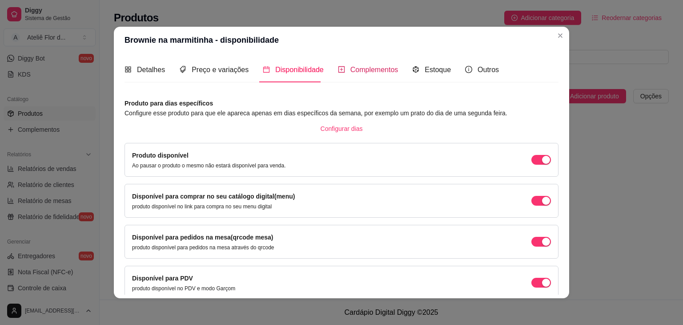
click at [360, 72] on span "Complementos" at bounding box center [374, 70] width 48 height 8
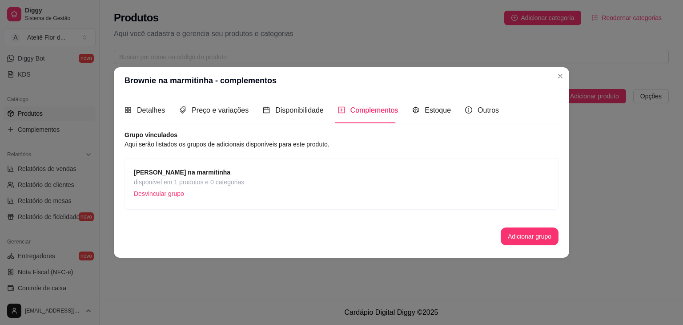
click at [215, 180] on span "disponível em 1 produtos e 0 categorias" at bounding box center [189, 182] width 110 height 10
click at [177, 194] on p "Desvincular grupo" at bounding box center [189, 193] width 110 height 13
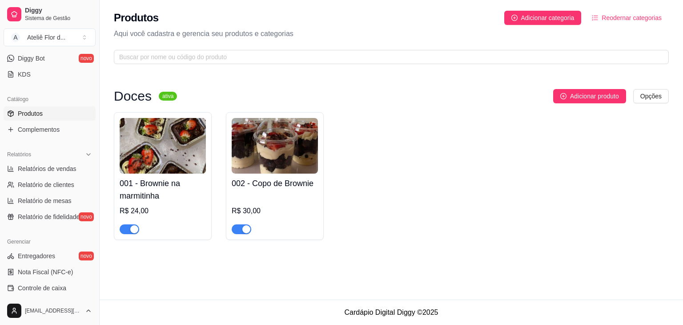
click at [271, 190] on div "002 - Copo de Brownie R$ 30,00" at bounding box center [275, 203] width 86 height 60
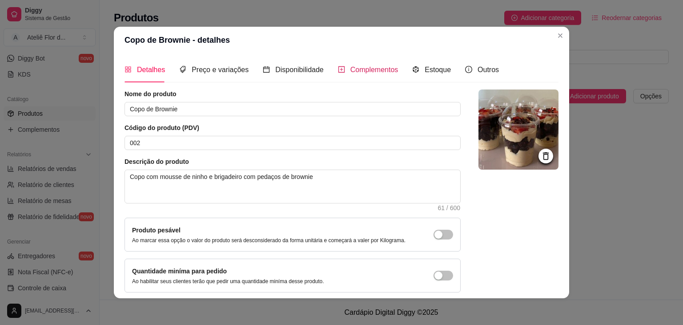
click at [362, 69] on span "Complementos" at bounding box center [374, 70] width 48 height 8
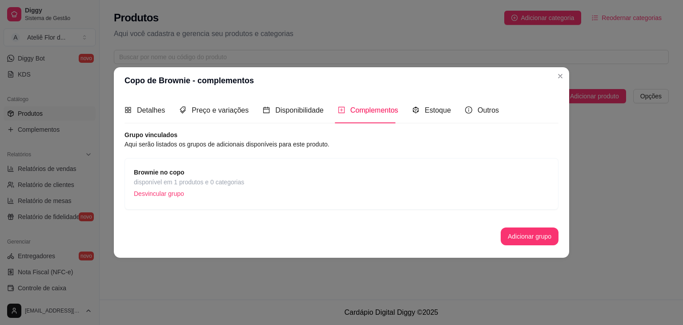
click at [157, 193] on p "Desvincular grupo" at bounding box center [189, 193] width 110 height 13
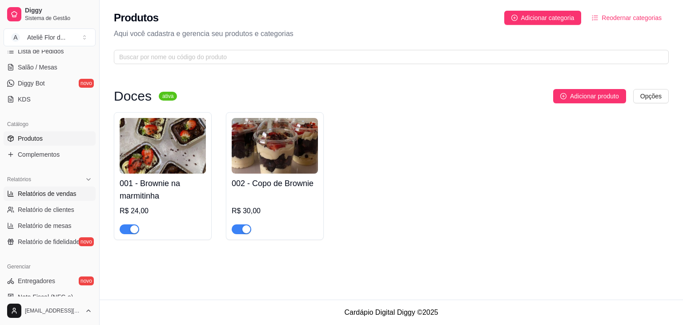
scroll to position [178, 0]
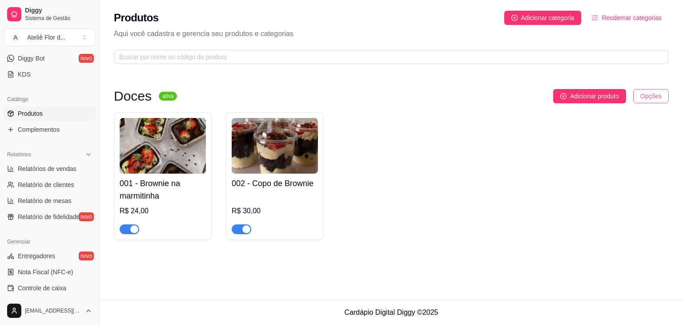
click at [653, 92] on html "Diggy Sistema de Gestão A Ateliê Flor d ... Loja aberta Período gratuito até 22…" at bounding box center [341, 162] width 683 height 325
click at [436, 117] on html "Diggy Sistema de Gestão A Ateliê Flor d ... Loja aberta Período gratuito até 22…" at bounding box center [341, 162] width 683 height 325
click at [158, 157] on img at bounding box center [163, 146] width 86 height 56
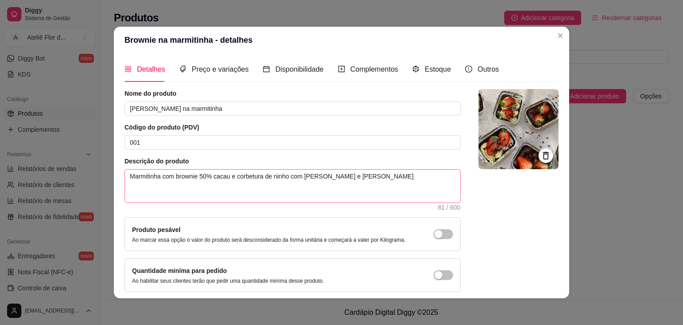
scroll to position [0, 0]
click at [198, 70] on span "Preço e variações" at bounding box center [220, 70] width 57 height 8
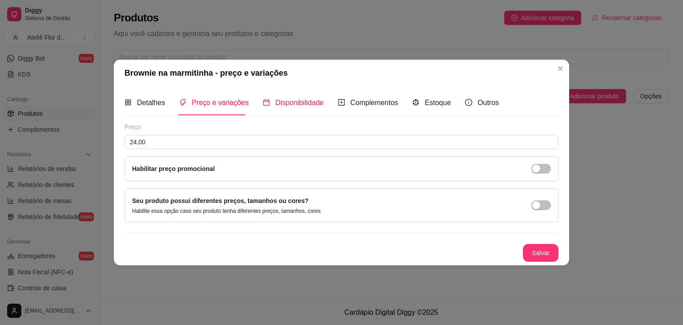
click at [291, 100] on span "Disponibilidade" at bounding box center [299, 103] width 48 height 8
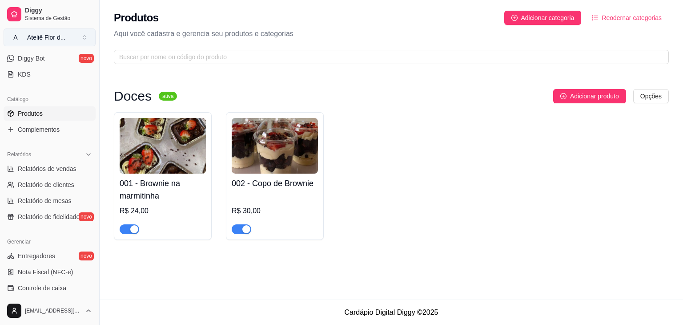
click at [84, 39] on button "A Ateliê Flor d ..." at bounding box center [50, 37] width 92 height 18
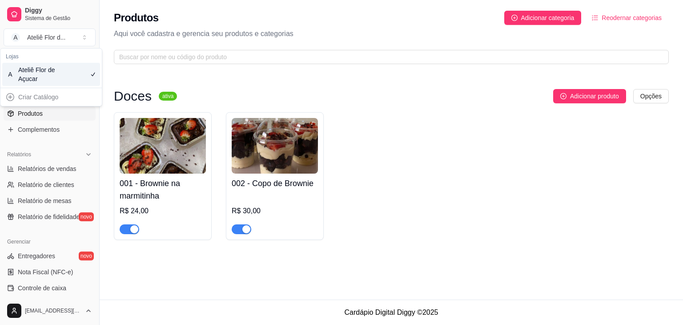
click at [436, 194] on div "001 - Brownie na marmitinha R$ 24,00 002 - Copo de Brownie R$ 30,00" at bounding box center [391, 176] width 555 height 128
click at [627, 16] on span "Reodernar categorias" at bounding box center [632, 18] width 60 height 10
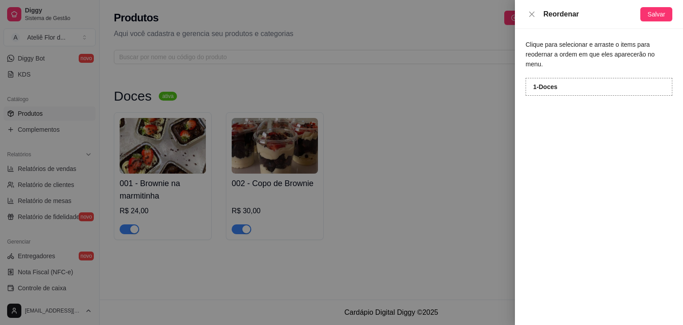
click at [397, 134] on div at bounding box center [341, 162] width 683 height 325
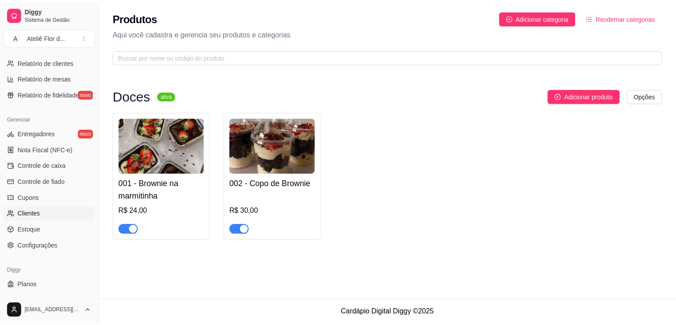
scroll to position [311, 0]
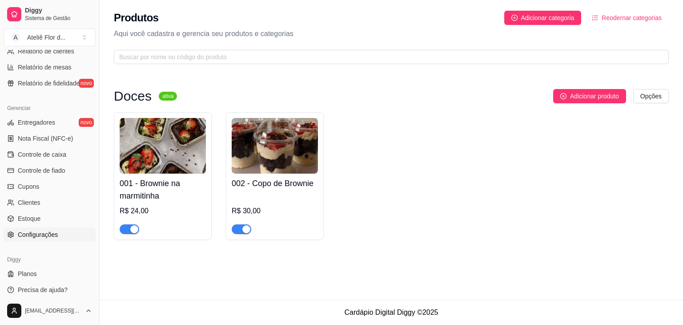
click at [40, 233] on span "Configurações" at bounding box center [38, 234] width 40 height 9
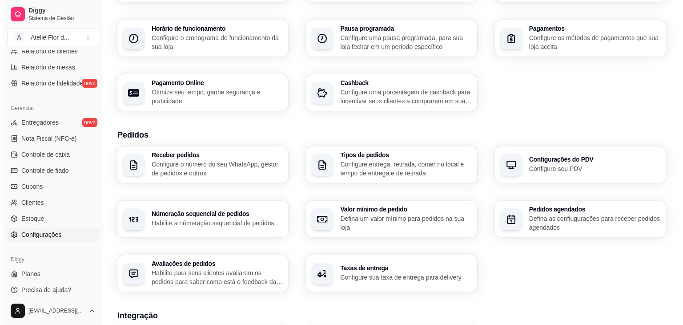
scroll to position [89, 0]
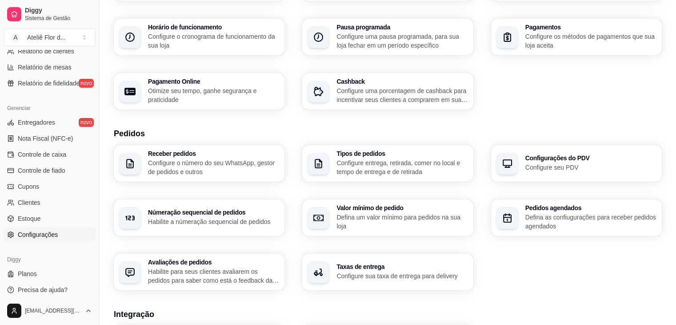
click at [422, 277] on p "Configure sua taxa de entrega para delivery" at bounding box center [402, 275] width 131 height 9
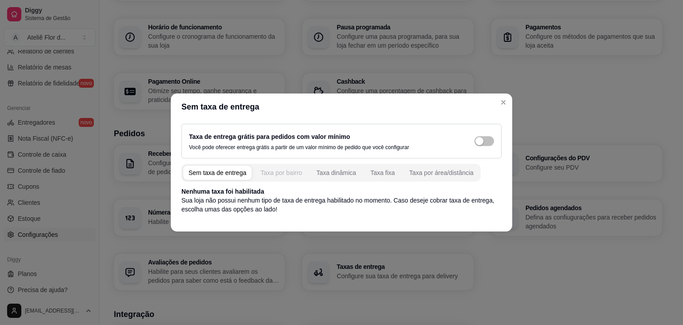
click at [286, 171] on div "Taxa por bairro" at bounding box center [281, 172] width 41 height 9
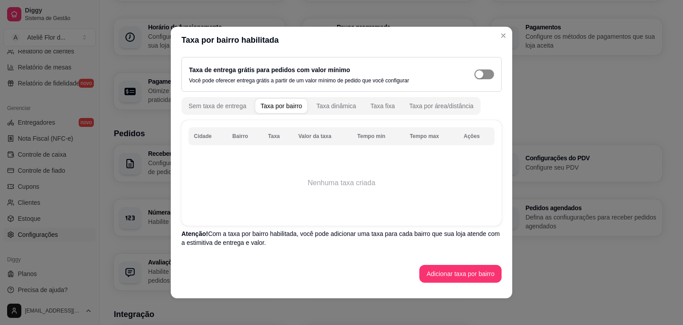
click at [474, 75] on button "button" at bounding box center [484, 74] width 20 height 10
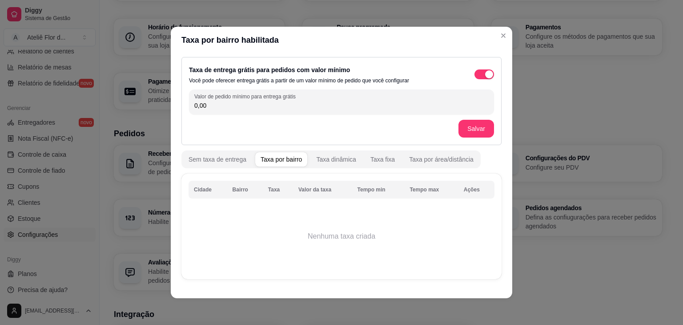
click at [197, 108] on input "0,00" at bounding box center [341, 105] width 294 height 9
drag, startPoint x: 203, startPoint y: 108, endPoint x: 186, endPoint y: 111, distance: 17.2
click at [189, 111] on div "Valor de pedido mínimo para entrega grátis 0,00" at bounding box center [341, 101] width 305 height 25
type input "25,00"
click at [459, 130] on button "Salvar" at bounding box center [476, 128] width 35 height 17
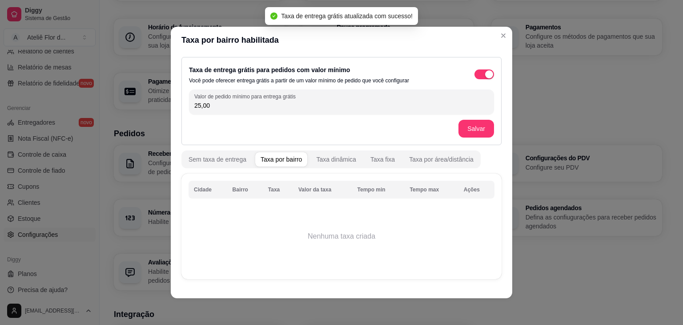
click at [358, 191] on th "Tempo min" at bounding box center [378, 190] width 52 height 18
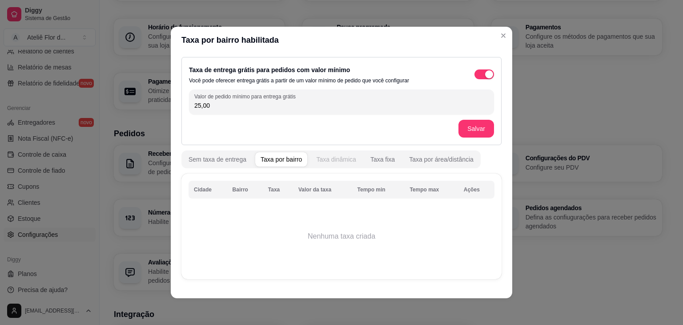
click at [329, 159] on div "Taxa dinâmica" at bounding box center [336, 159] width 40 height 9
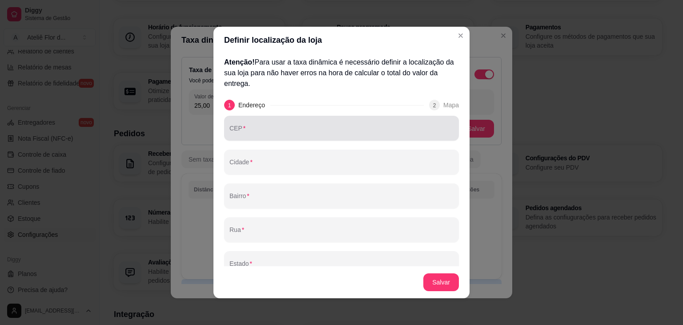
click at [266, 139] on div "CEP" at bounding box center [341, 128] width 235 height 25
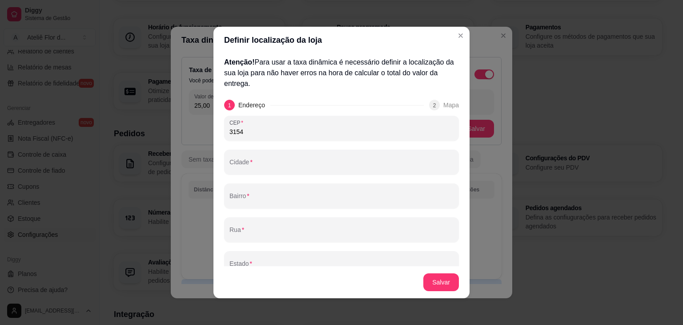
type input "31540-384"
type input "[GEOGRAPHIC_DATA]"
type input "MG"
type input "103"
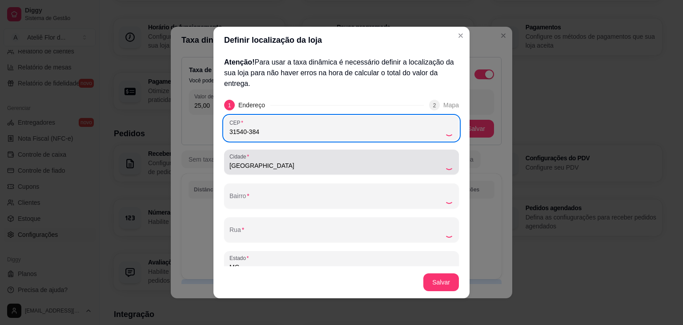
type input "Jardim Leblon"
type input "[GEOGRAPHIC_DATA]"
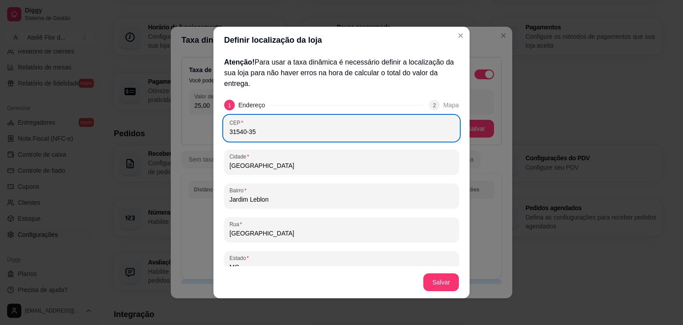
type input "31540-350"
type input "[GEOGRAPHIC_DATA]"
type input "31540-390"
type input "[GEOGRAPHIC_DATA]"
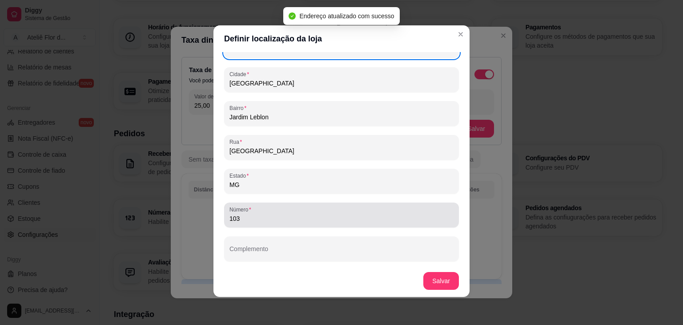
scroll to position [2, 0]
type input "31540-390"
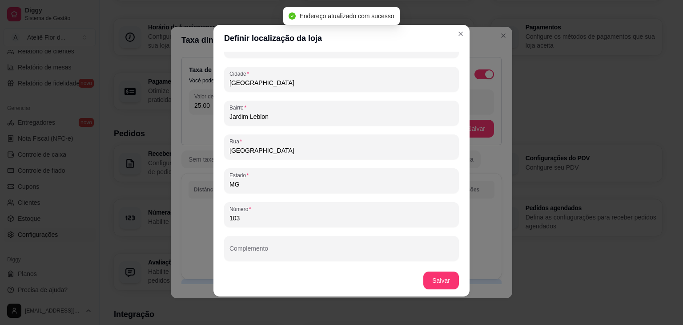
drag, startPoint x: 235, startPoint y: 216, endPoint x: 177, endPoint y: 216, distance: 57.8
click at [177, 216] on div "Definir localização da loja Atenção! Para usar a taxa dinâmica é necessário def…" at bounding box center [341, 162] width 683 height 325
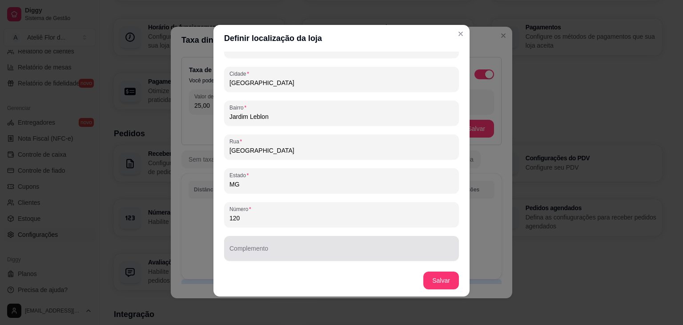
type input "120"
click at [267, 253] on input "Complemento" at bounding box center [341, 251] width 224 height 9
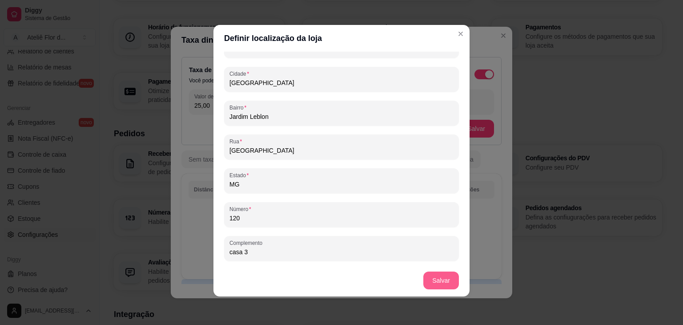
type input "casa 3"
click at [428, 277] on button "Salvar" at bounding box center [441, 280] width 36 height 18
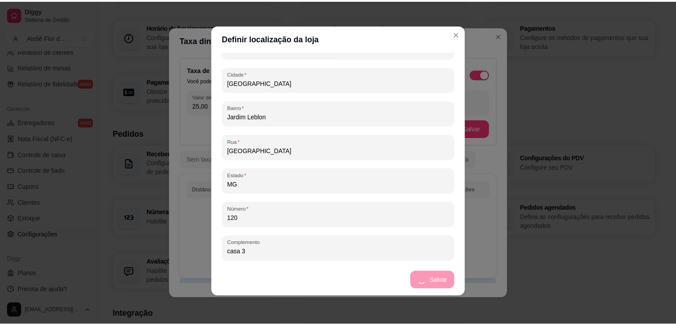
scroll to position [0, 0]
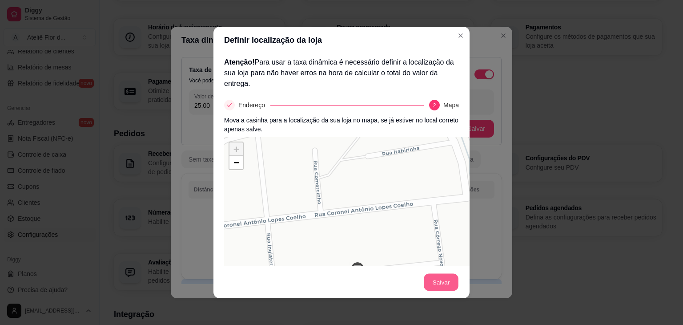
click at [432, 287] on button "Salvar" at bounding box center [441, 281] width 35 height 17
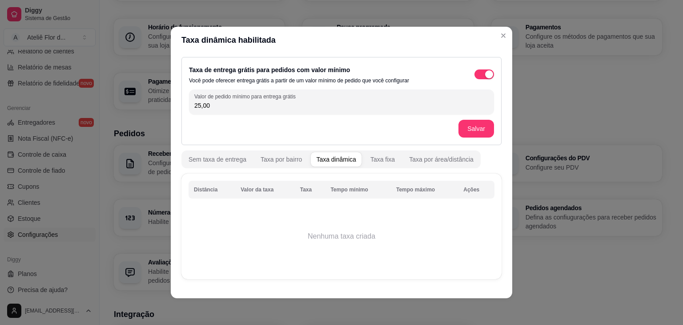
click at [338, 191] on th "Tempo mínimo" at bounding box center [358, 190] width 66 height 18
click at [470, 130] on button "Salvar" at bounding box center [476, 129] width 36 height 18
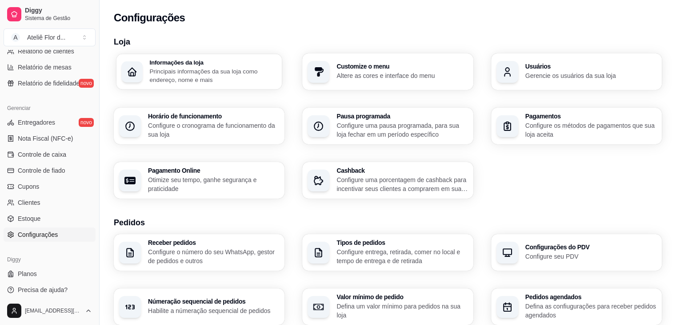
click at [225, 70] on p "Principais informações da sua loja como endereço, nome e mais" at bounding box center [212, 75] width 127 height 17
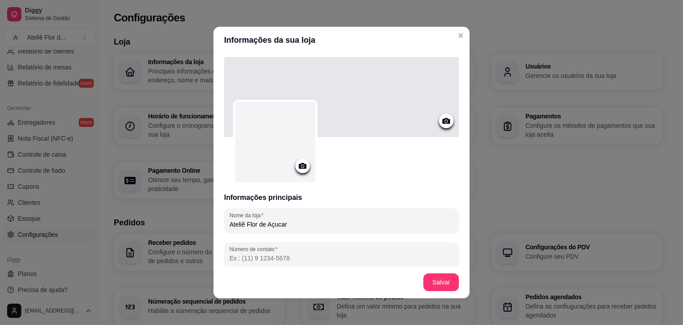
click at [301, 165] on circle at bounding box center [302, 166] width 2 height 2
